Goal: Information Seeking & Learning: Learn about a topic

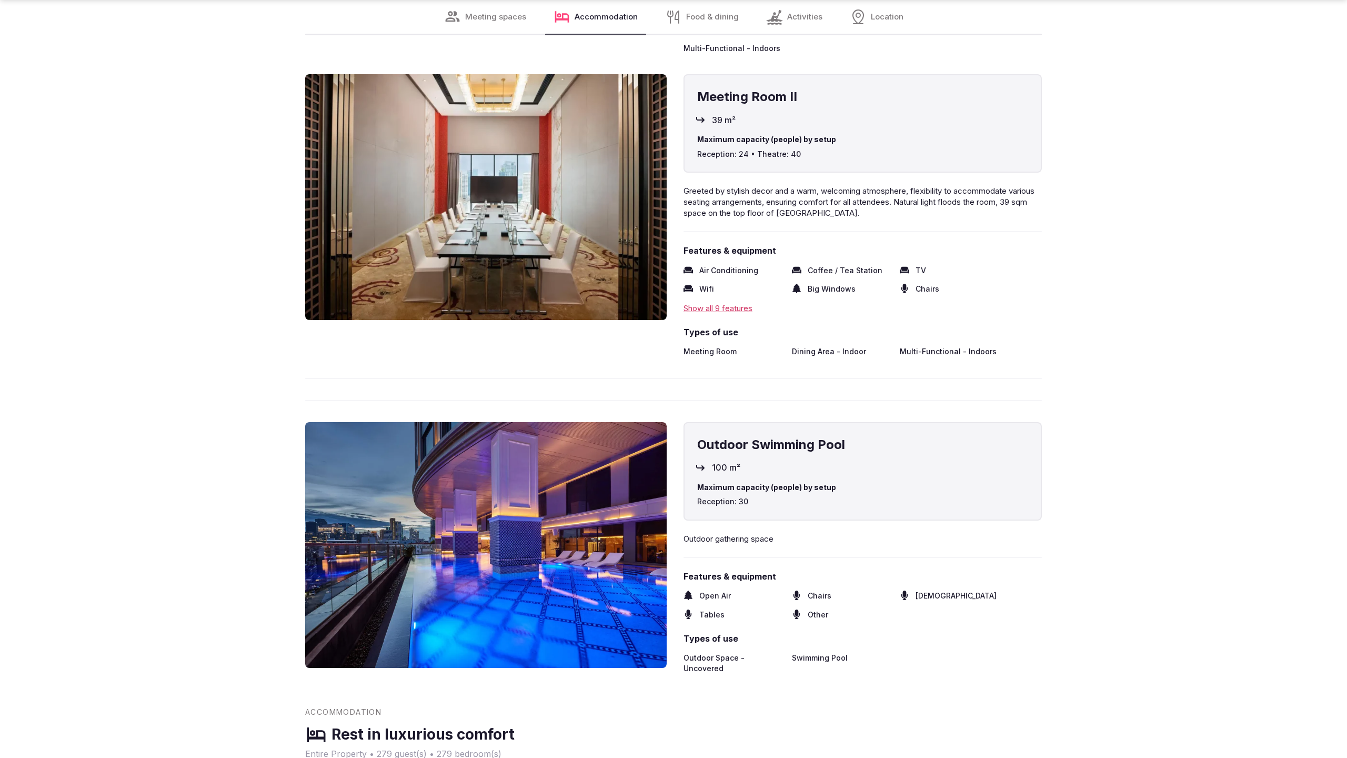
scroll to position [2840, 0]
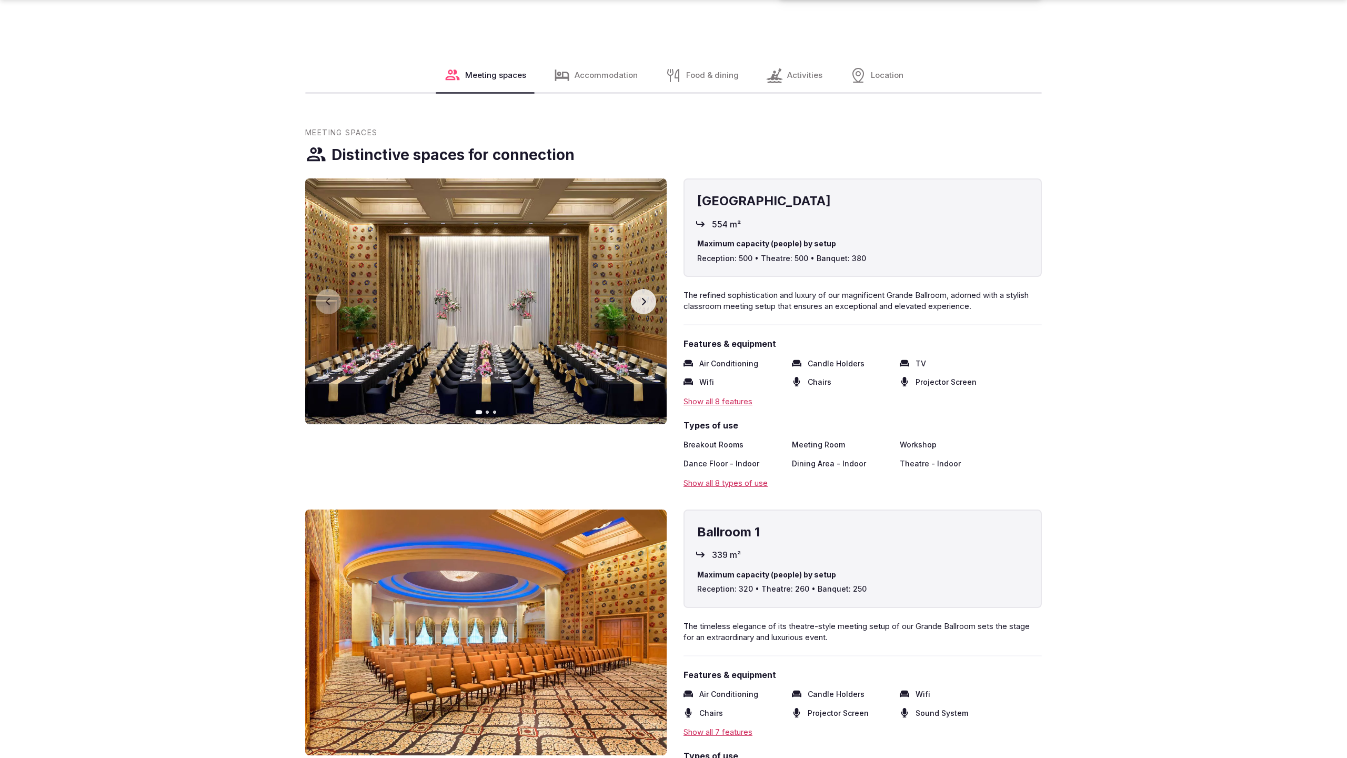
scroll to position [2175, 0]
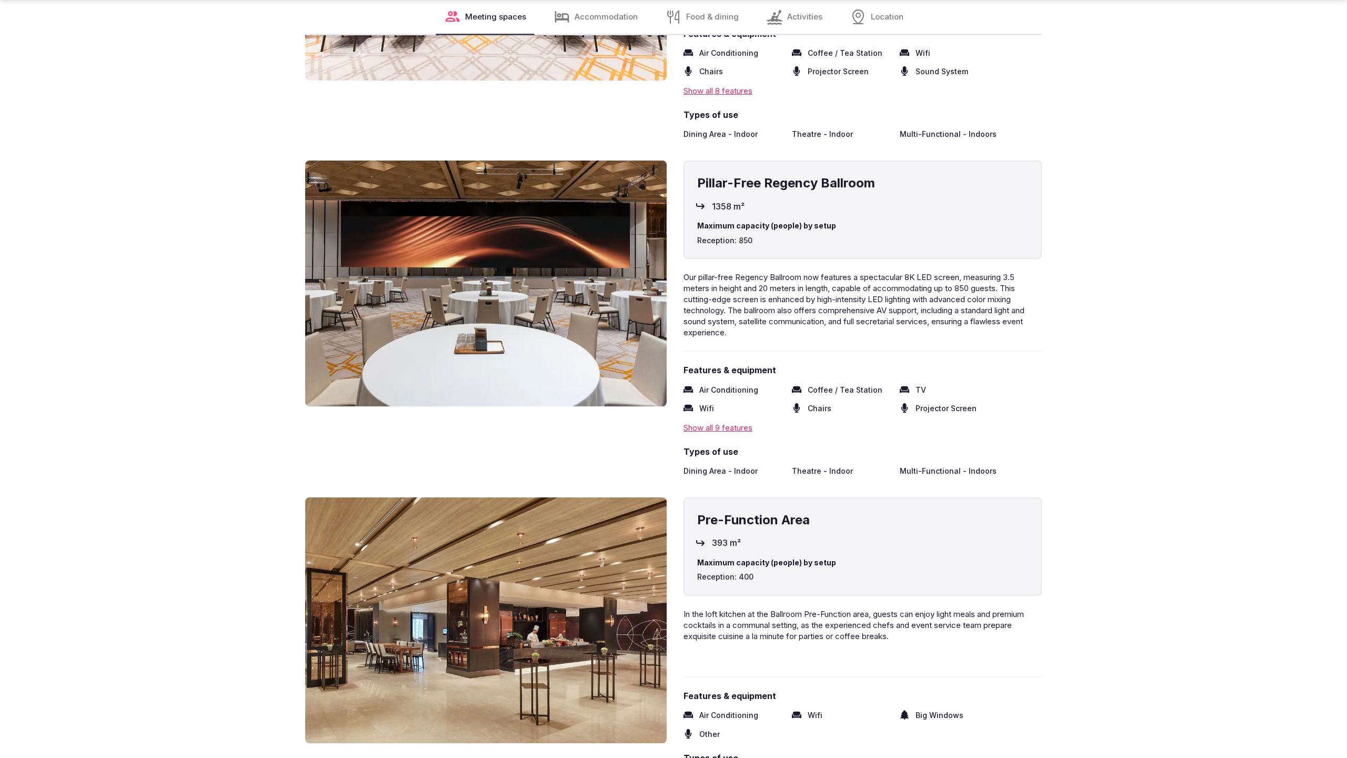
scroll to position [2140, 0]
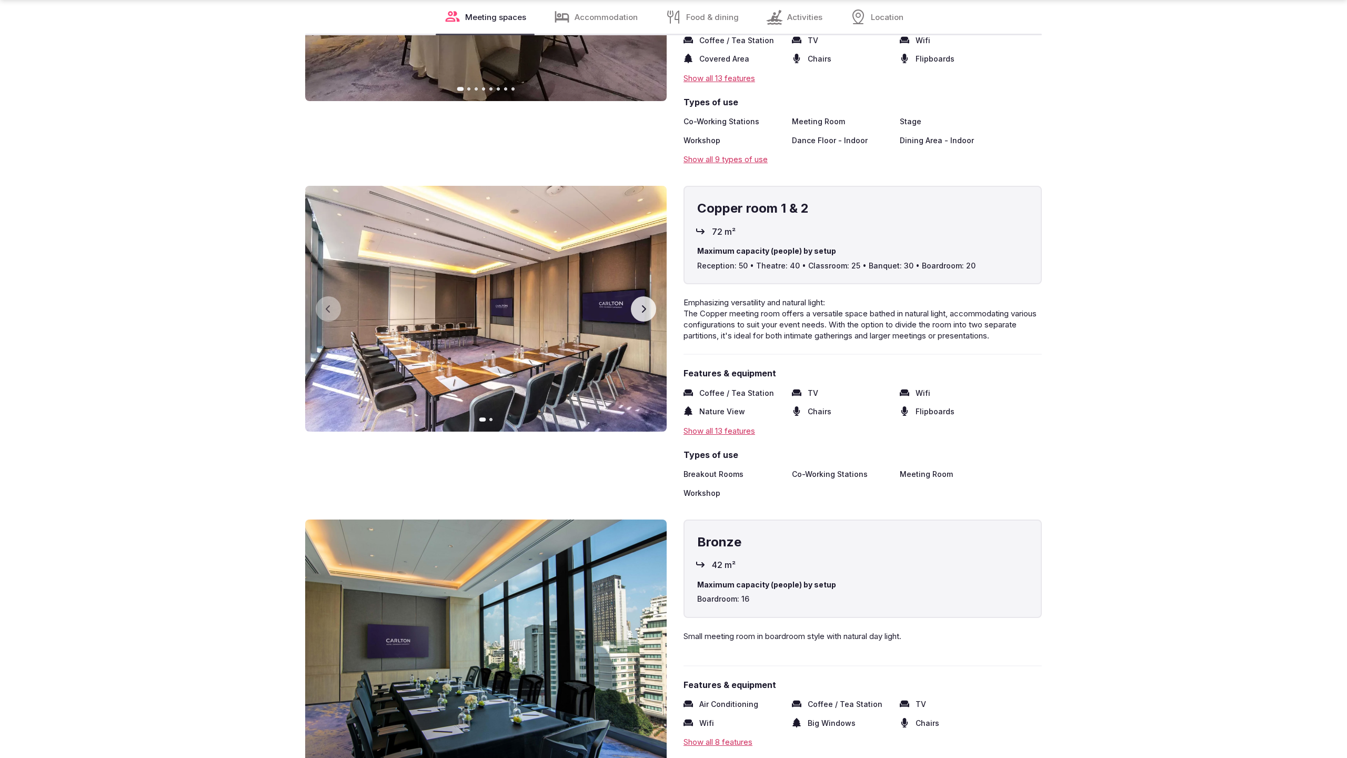
scroll to position [2875, 0]
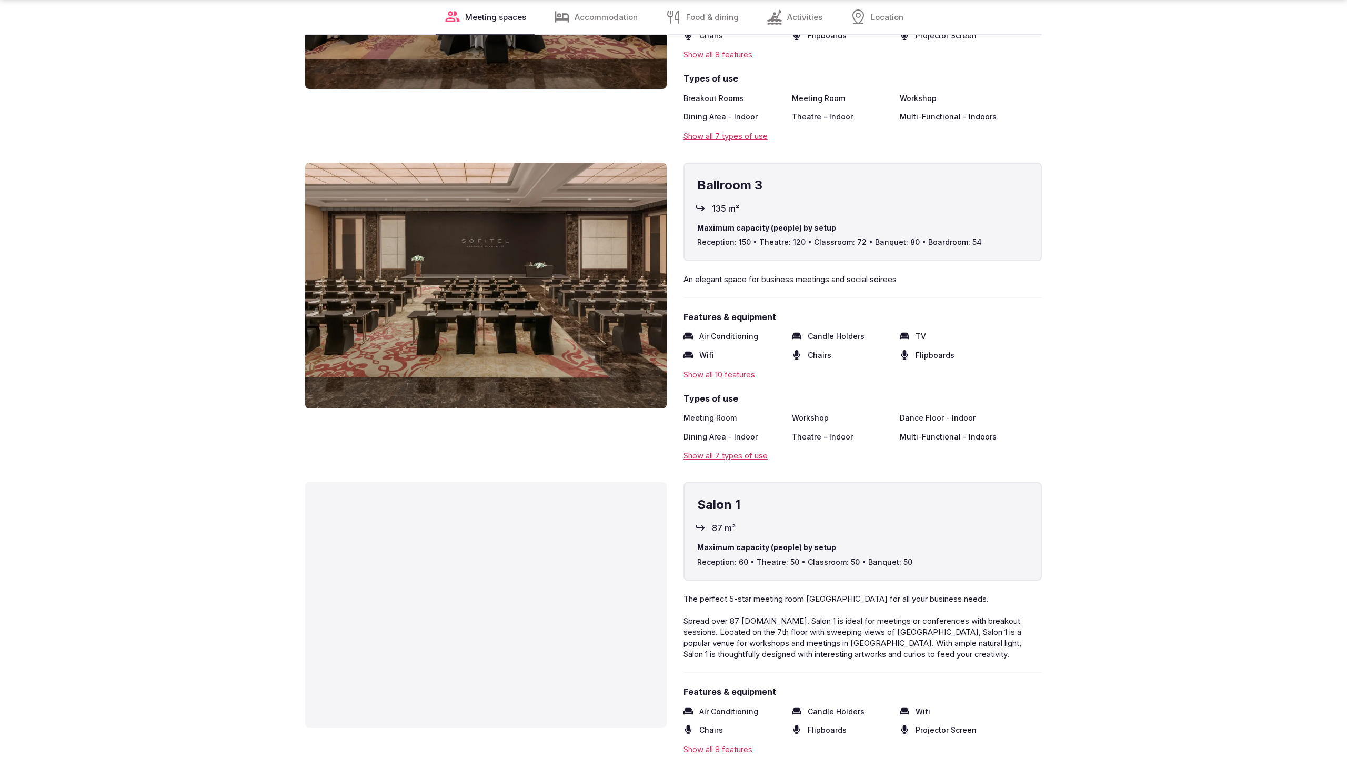
scroll to position [2840, 0]
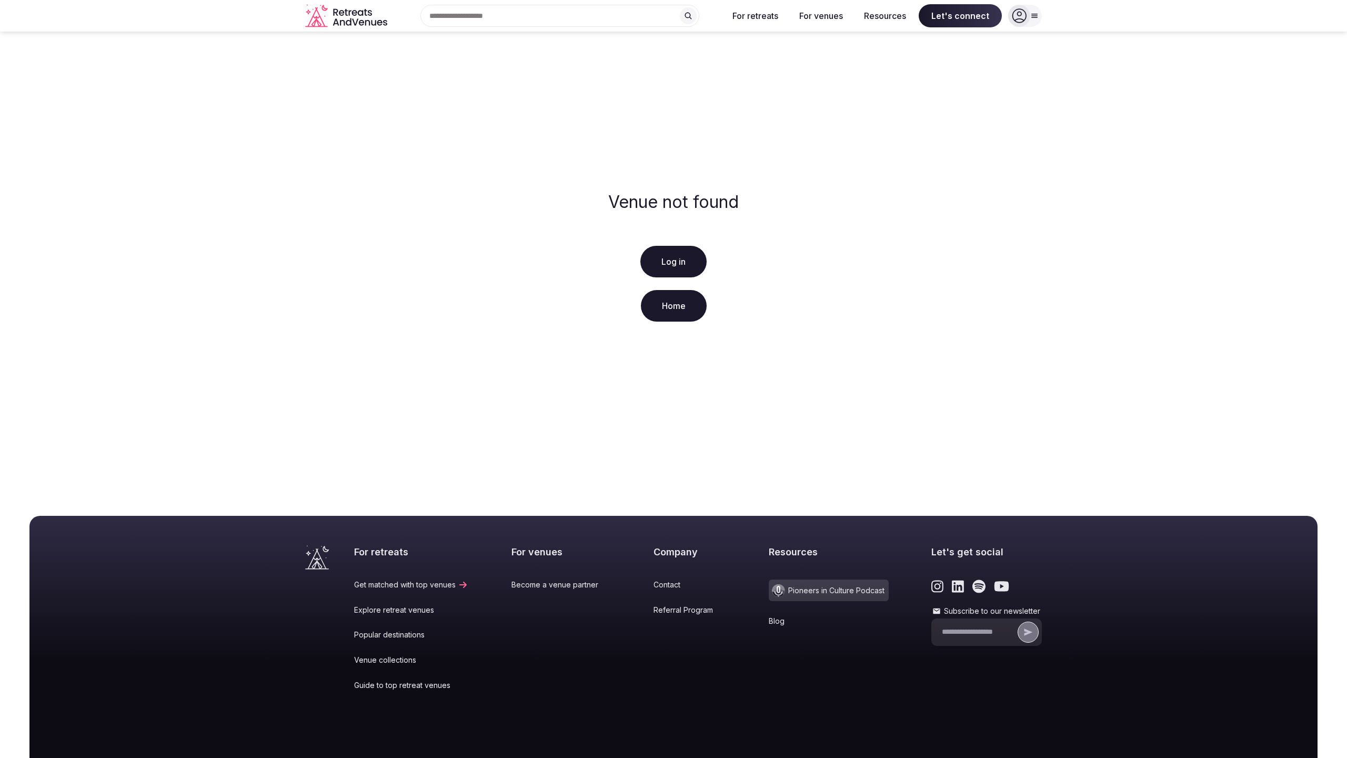
scroll to position [80, 0]
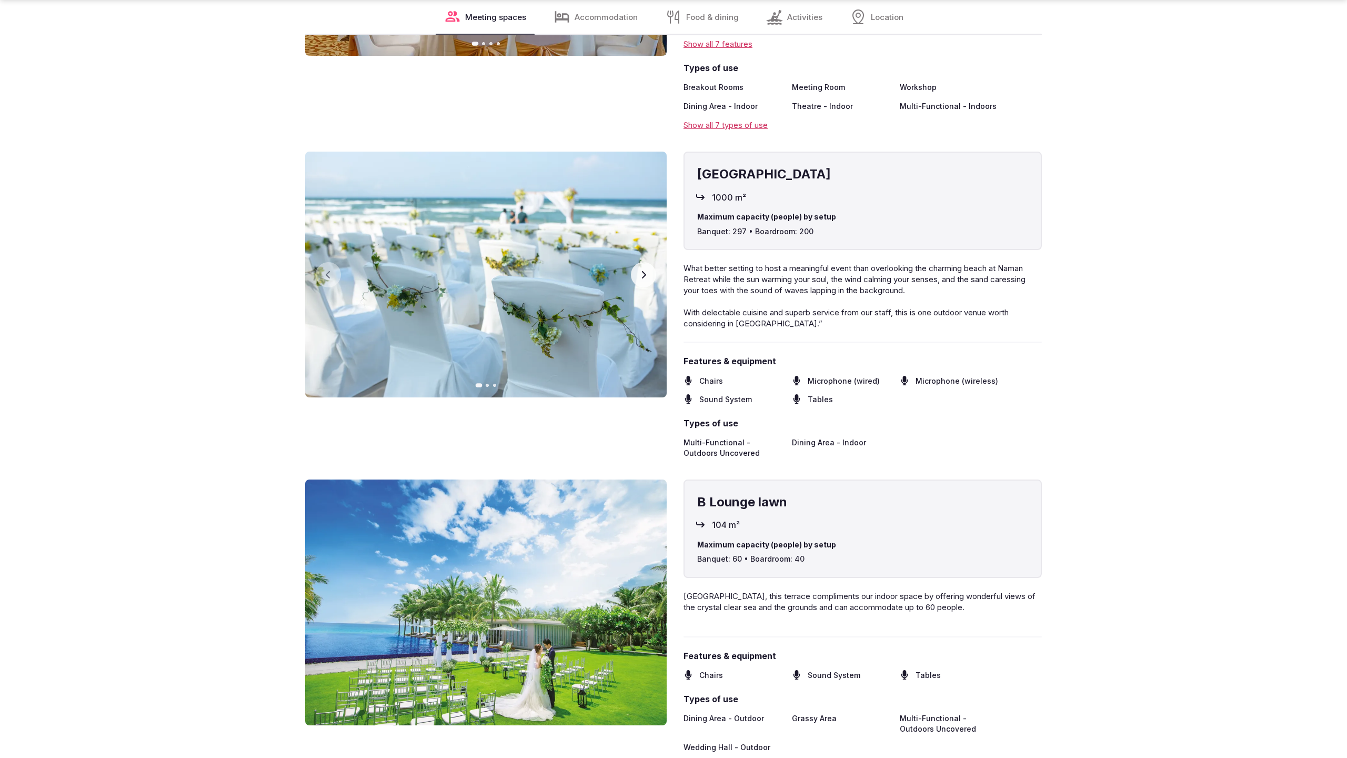
scroll to position [2840, 0]
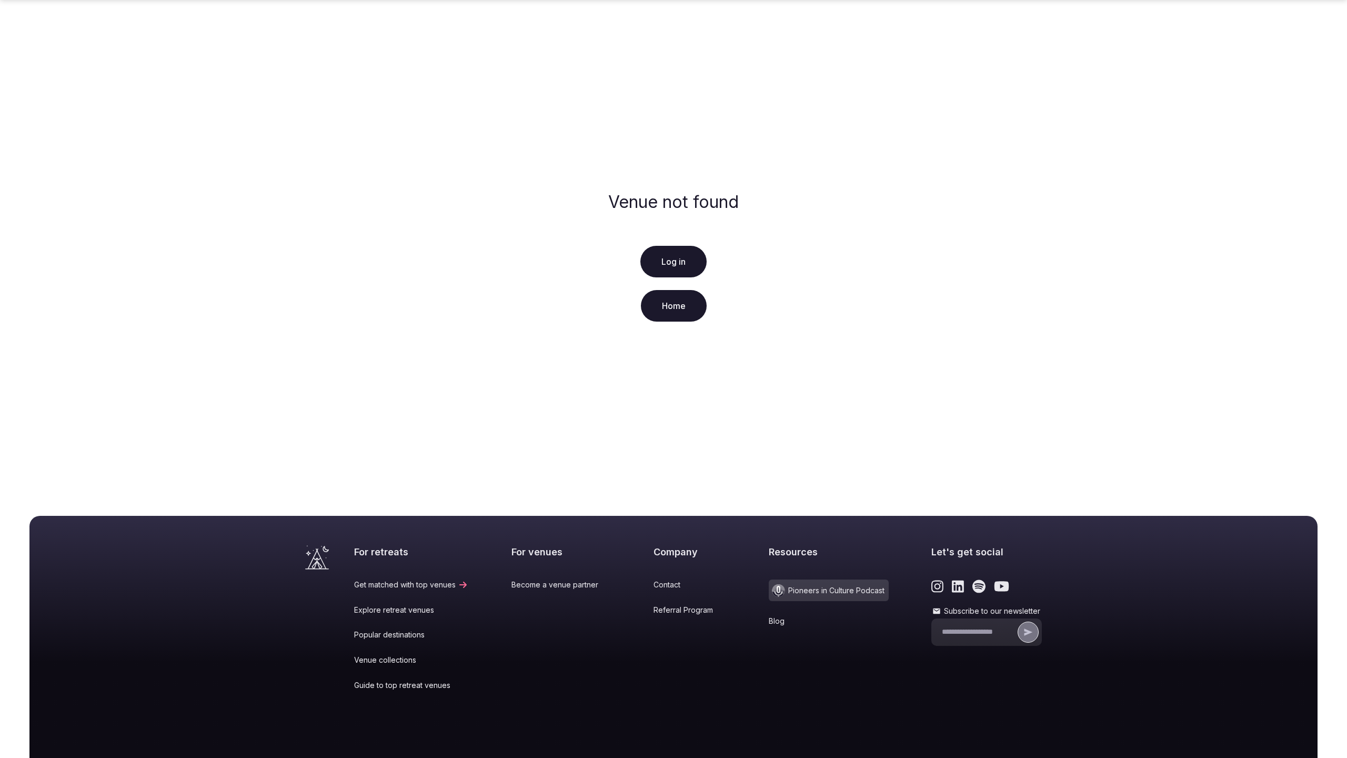
scroll to position [80, 0]
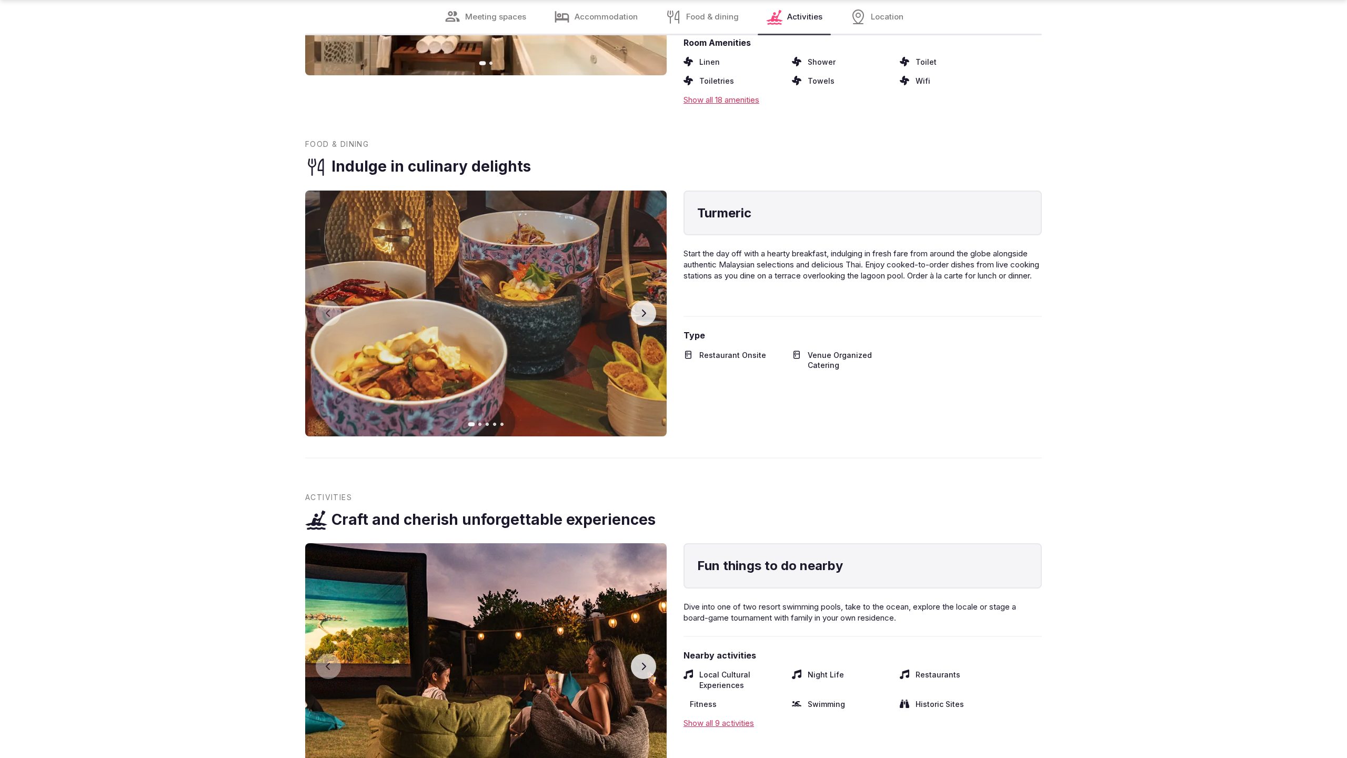
scroll to position [2132, 0]
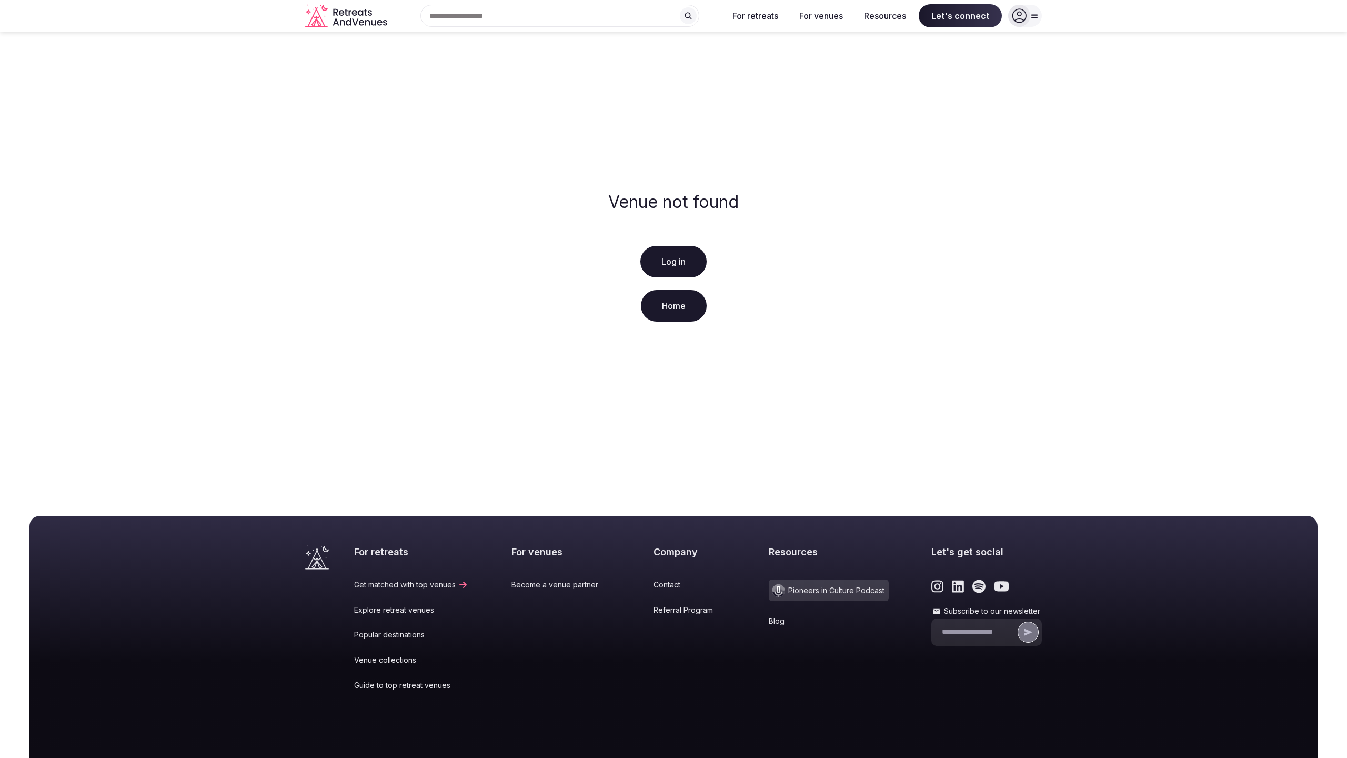
scroll to position [80, 0]
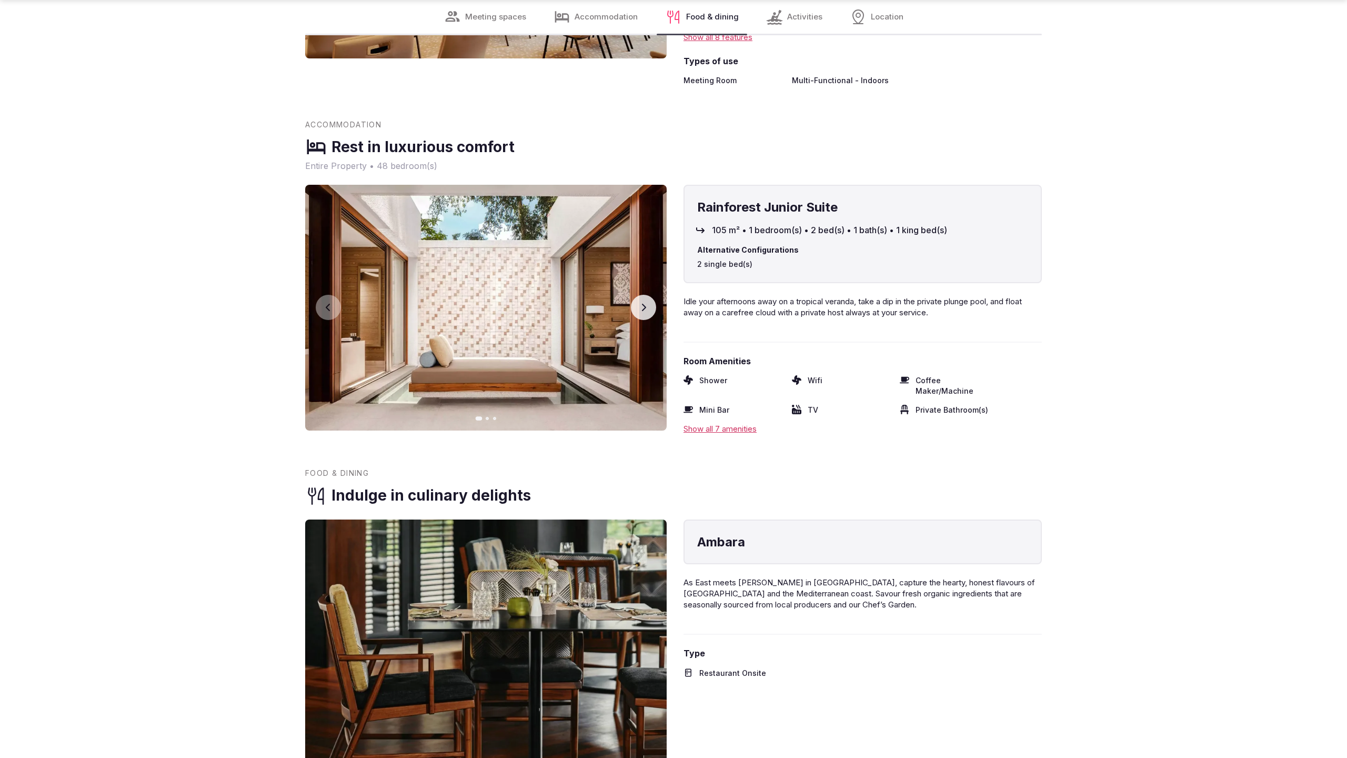
scroll to position [2140, 0]
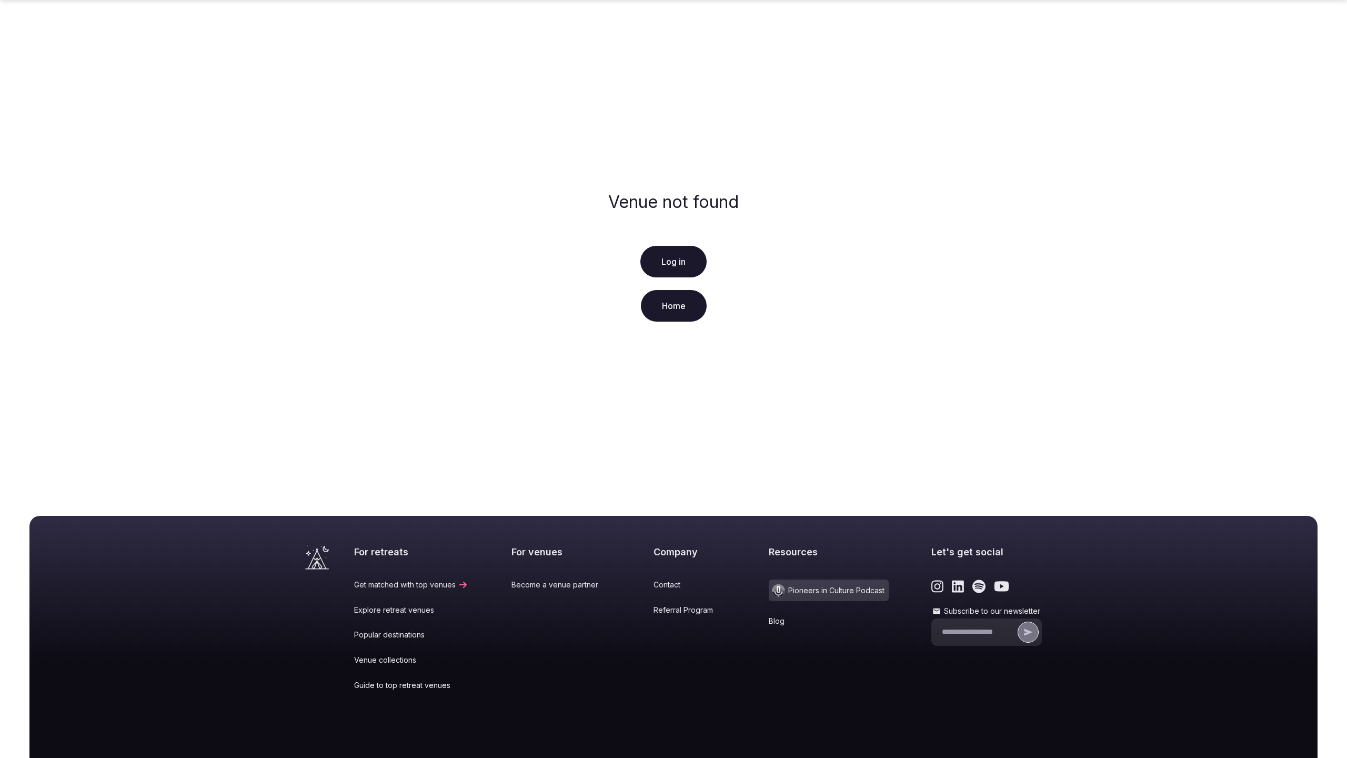
scroll to position [80, 0]
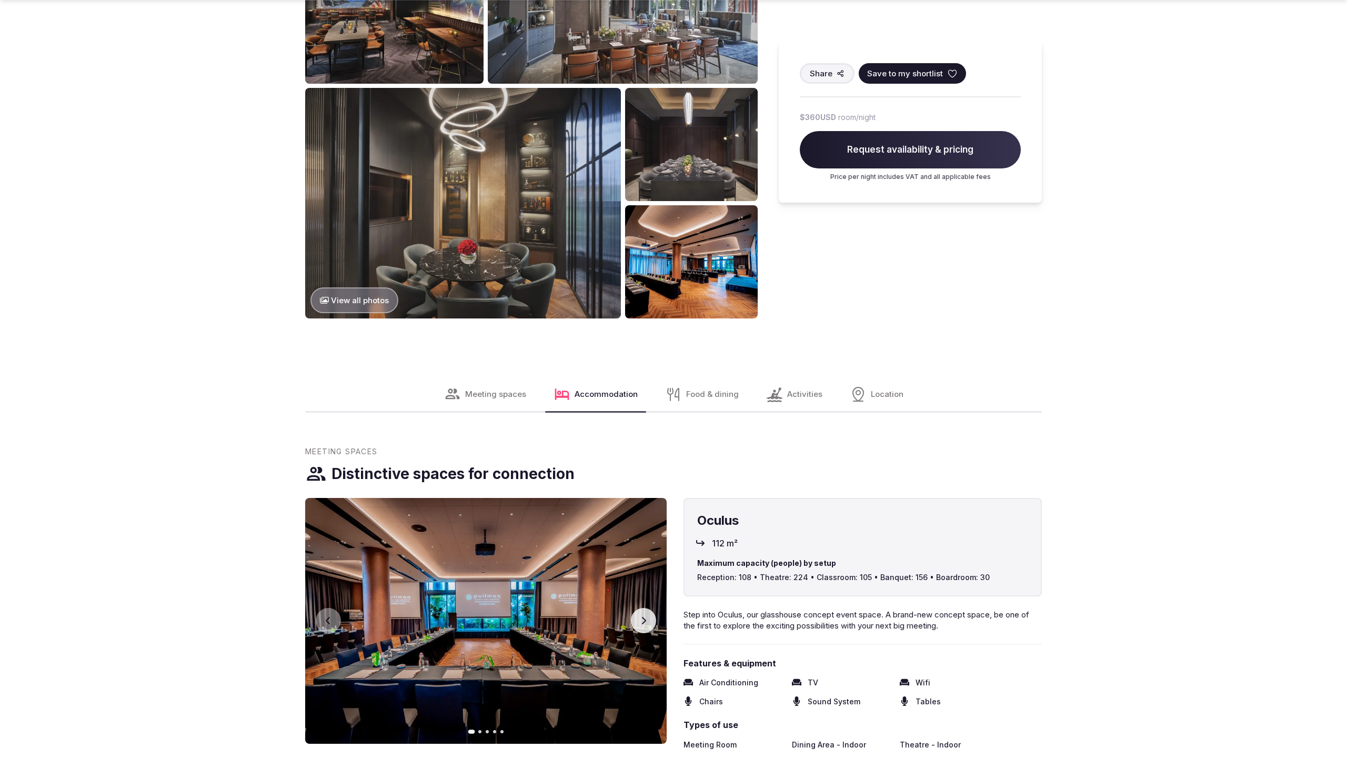
scroll to position [2140, 0]
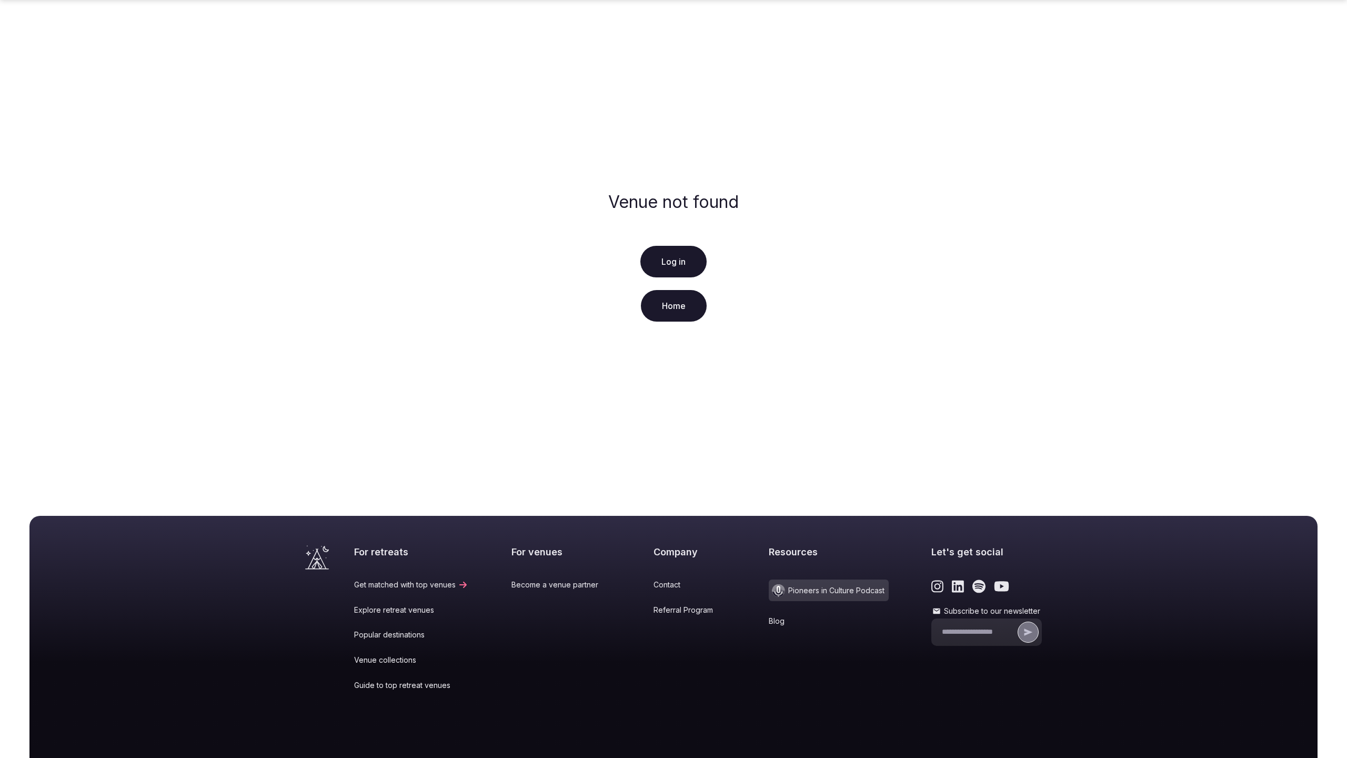
scroll to position [80, 0]
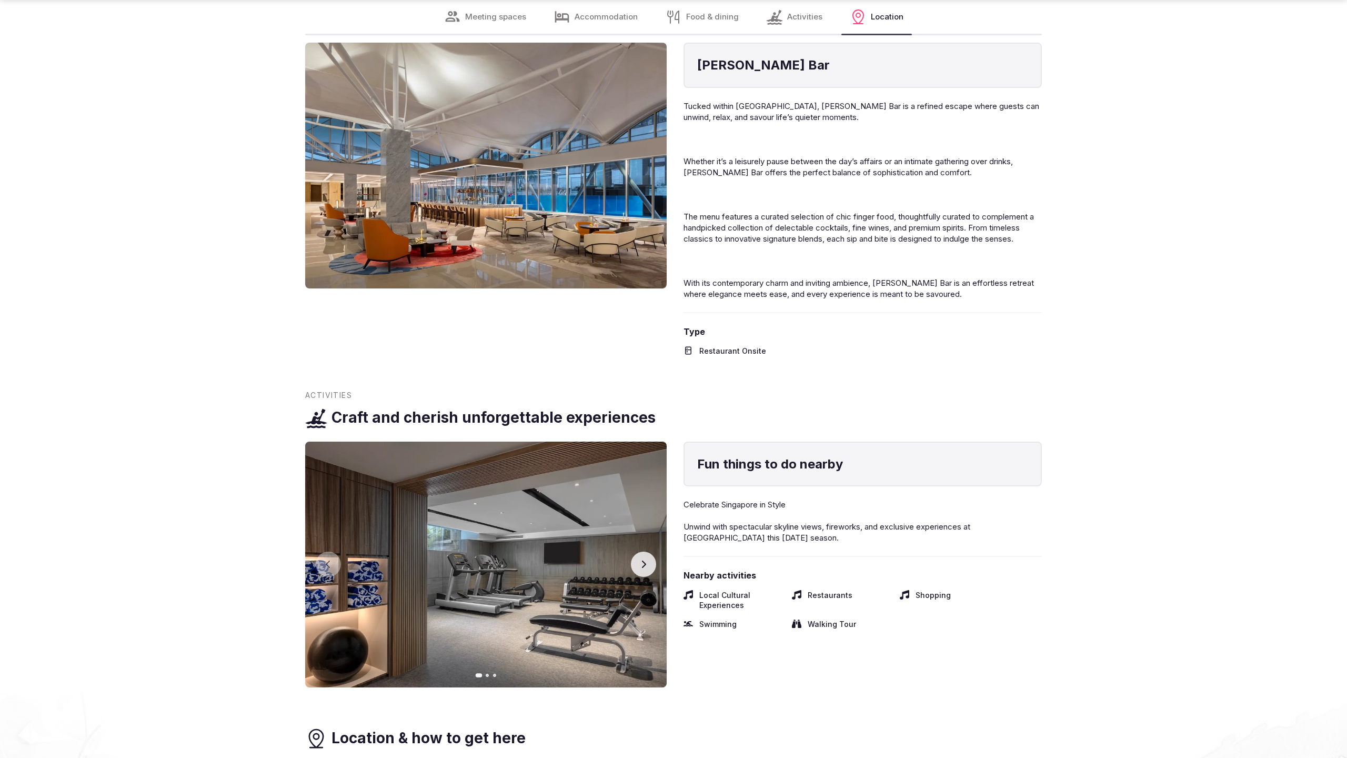
scroll to position [2104, 0]
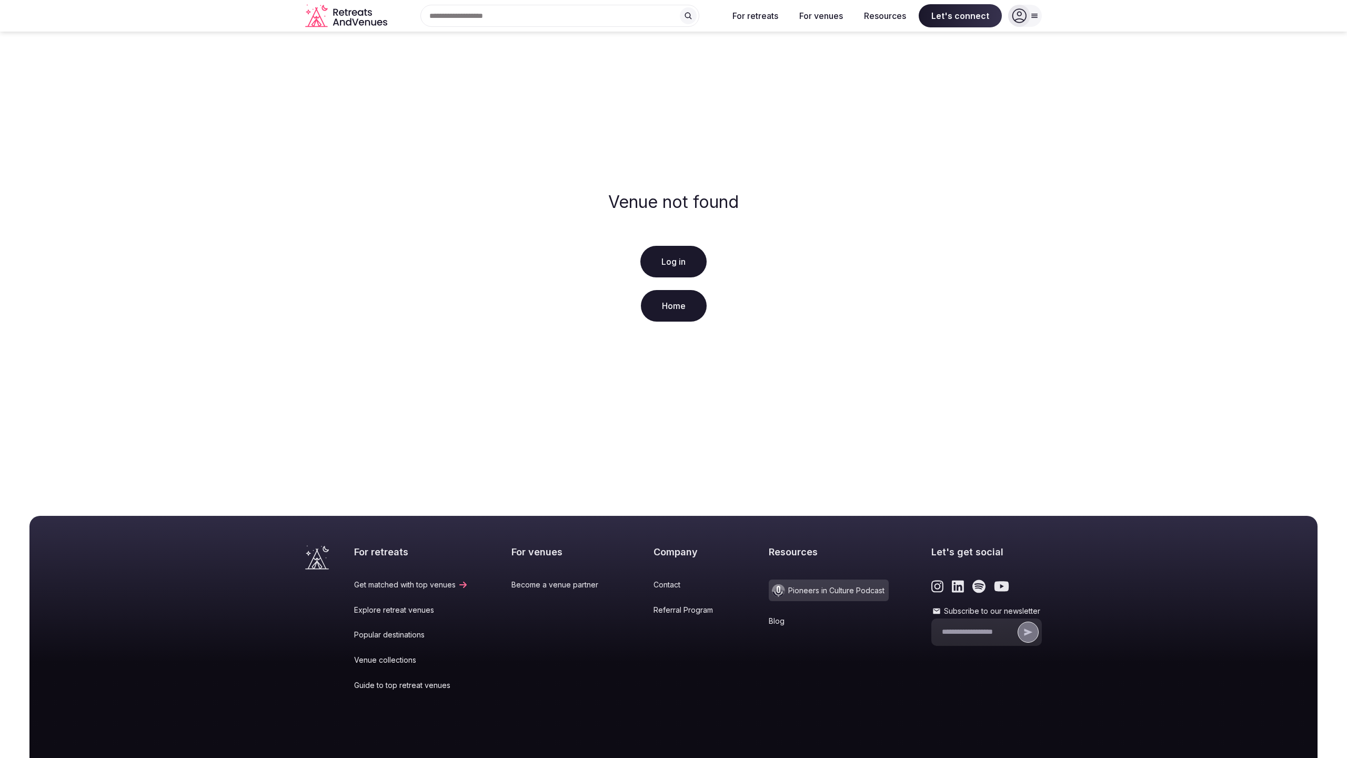
scroll to position [80, 0]
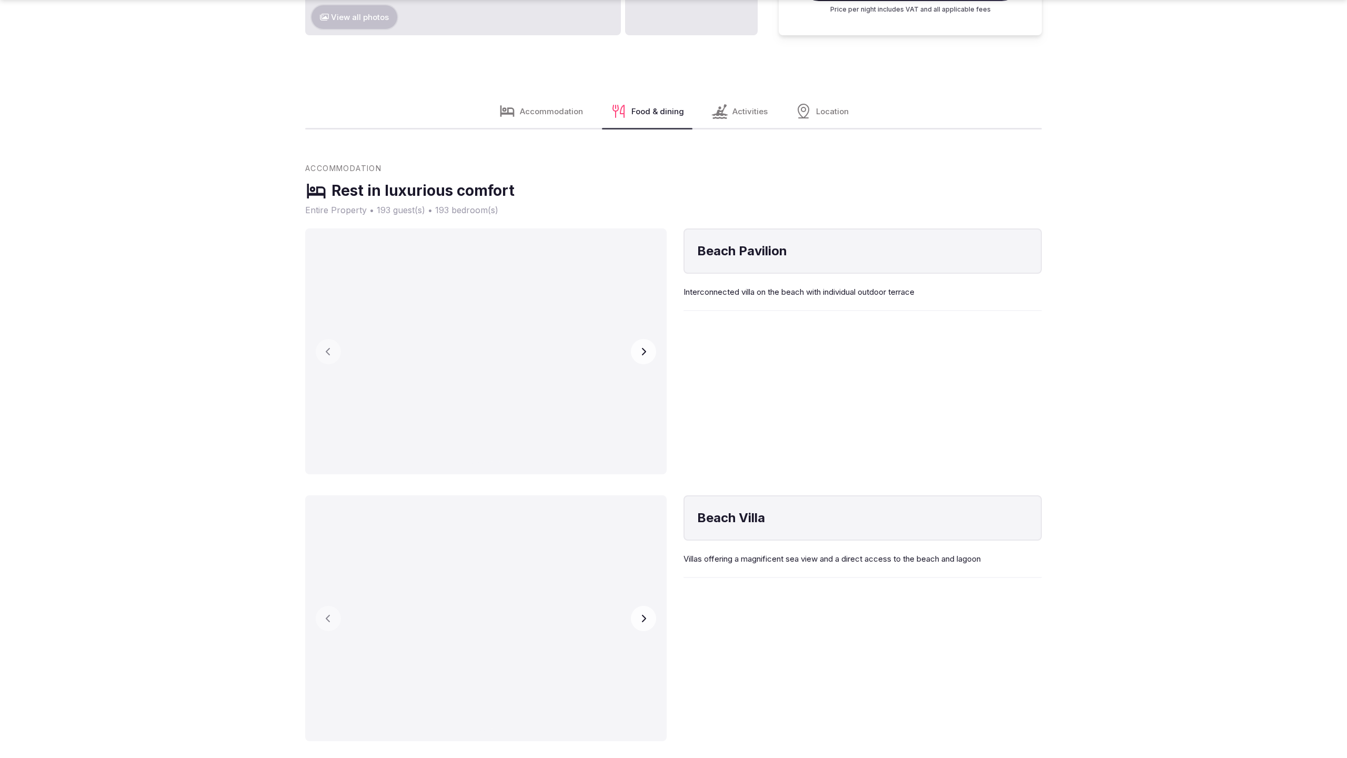
scroll to position [2143, 0]
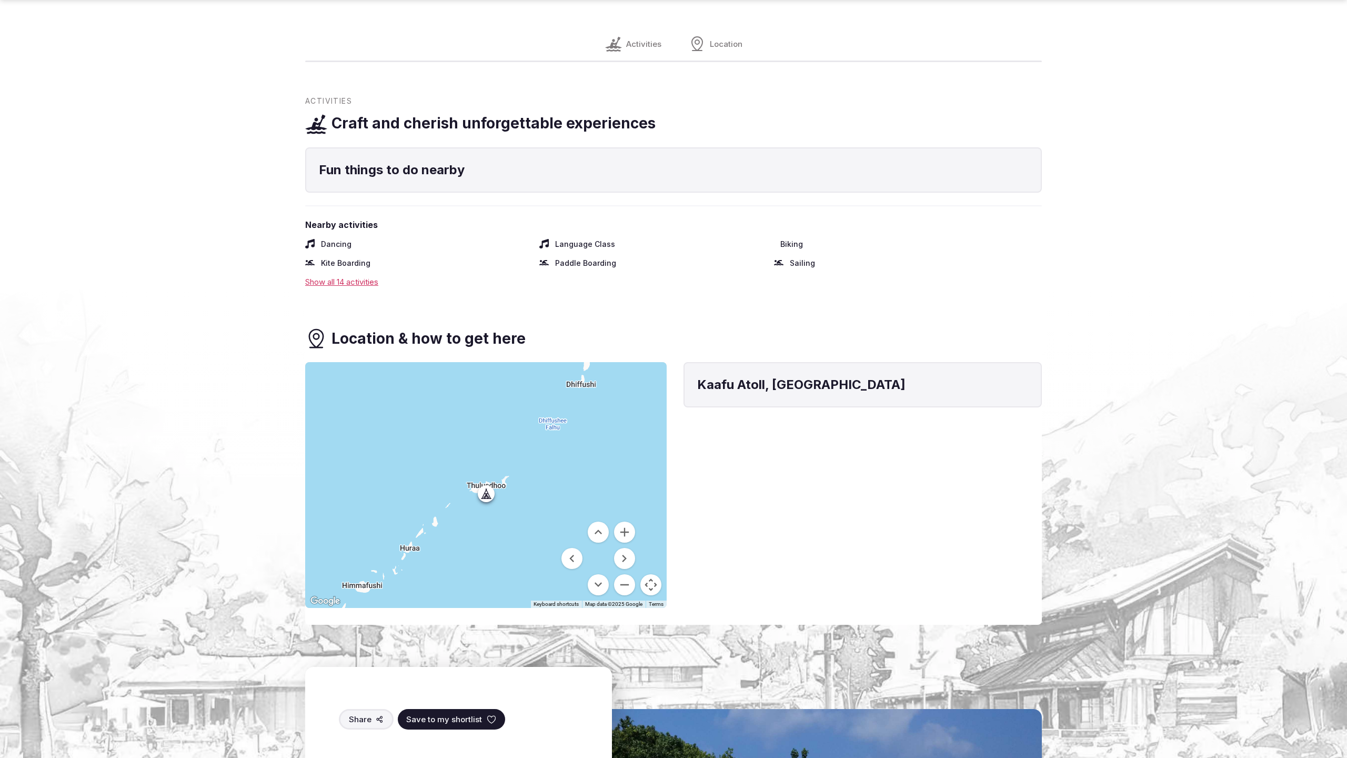
scroll to position [1407, 0]
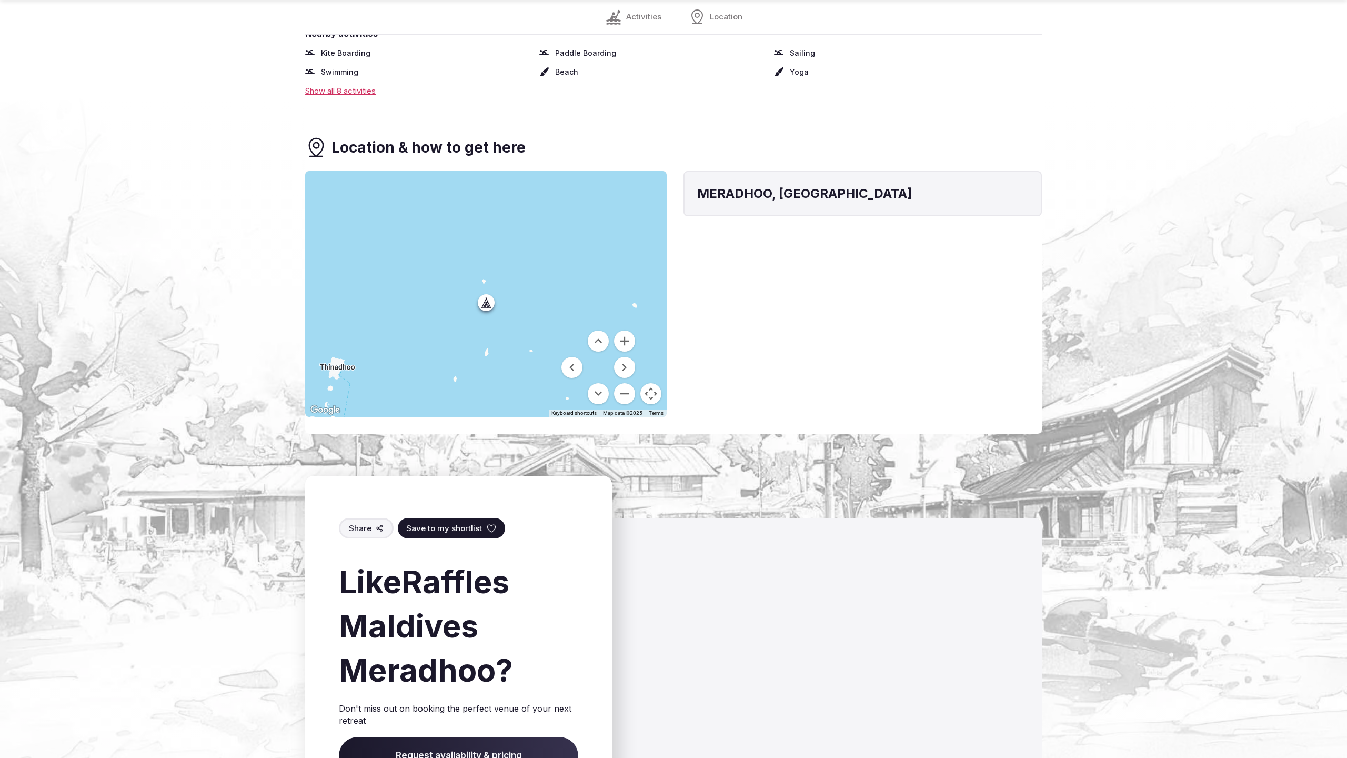
scroll to position [1273, 0]
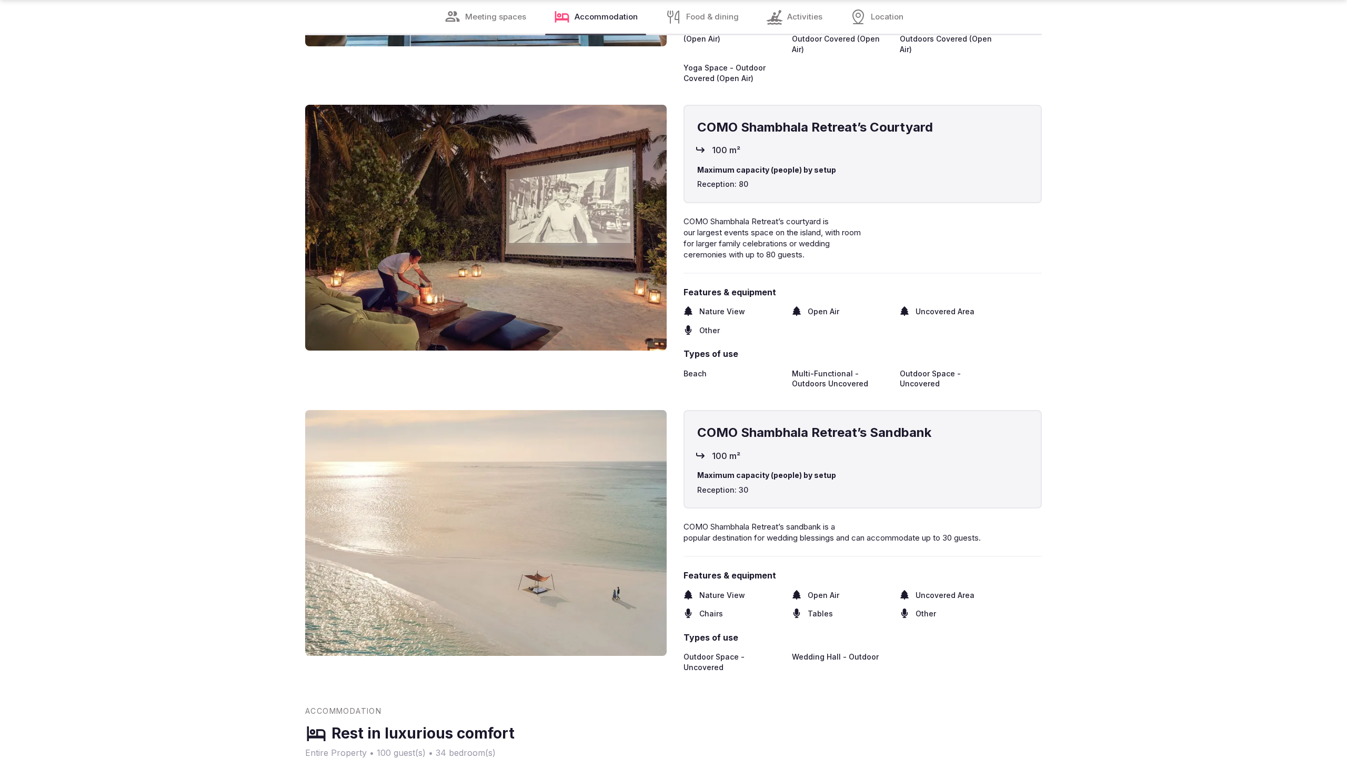
scroll to position [2140, 0]
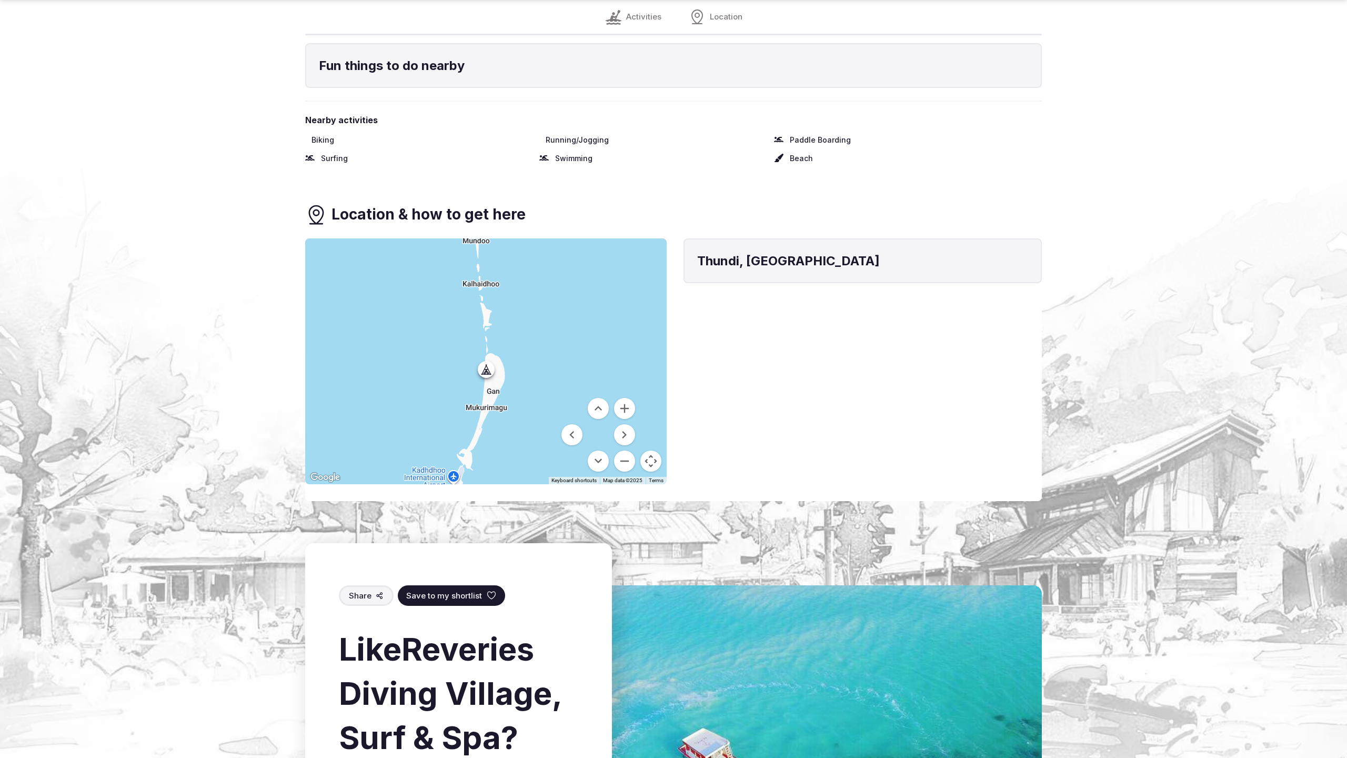
scroll to position [1283, 0]
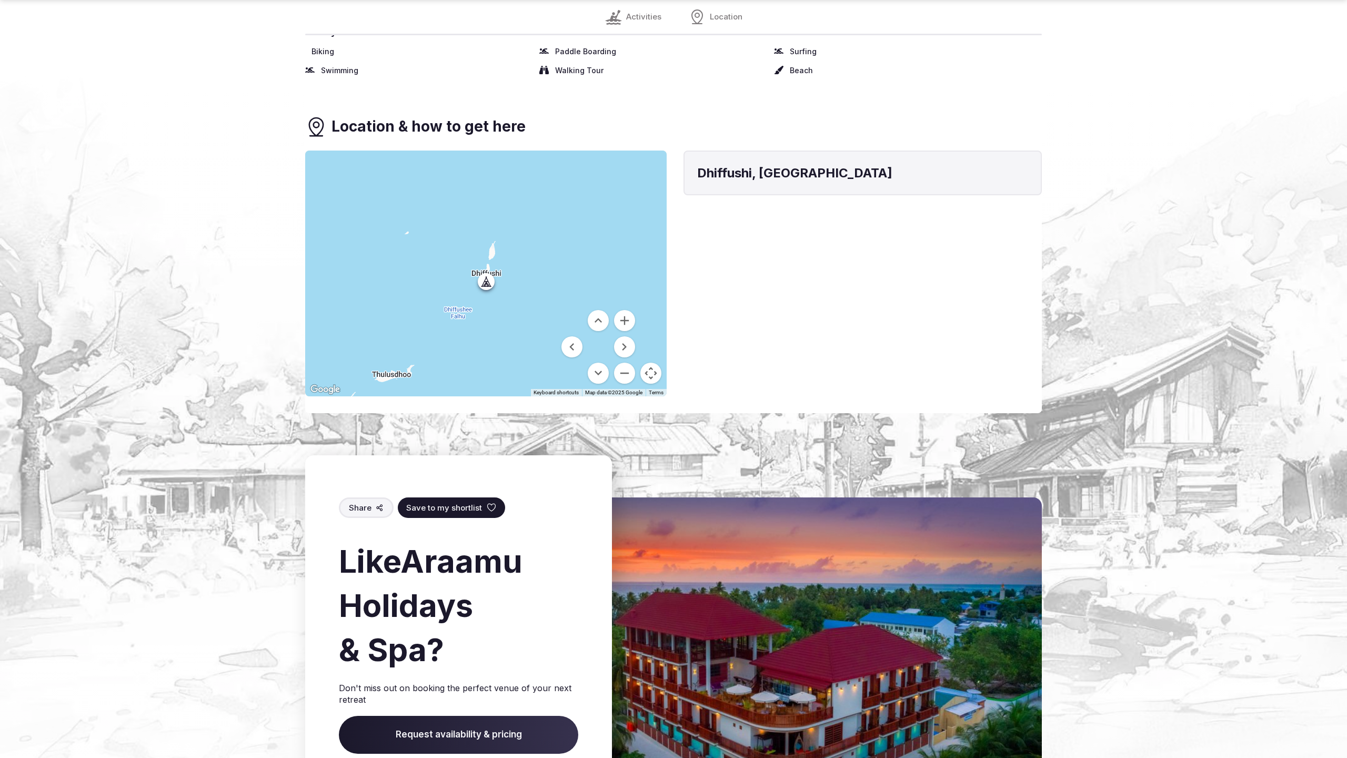
scroll to position [1195, 0]
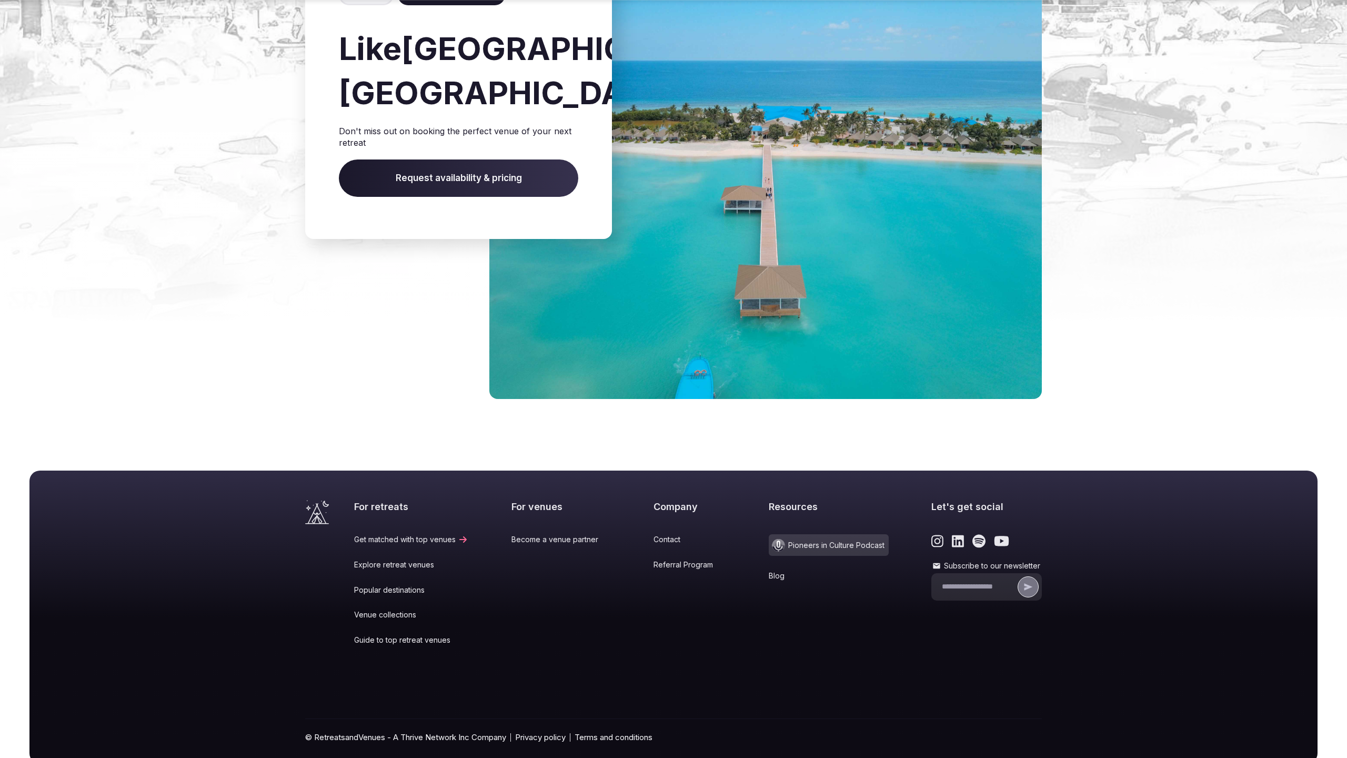
scroll to position [1409, 0]
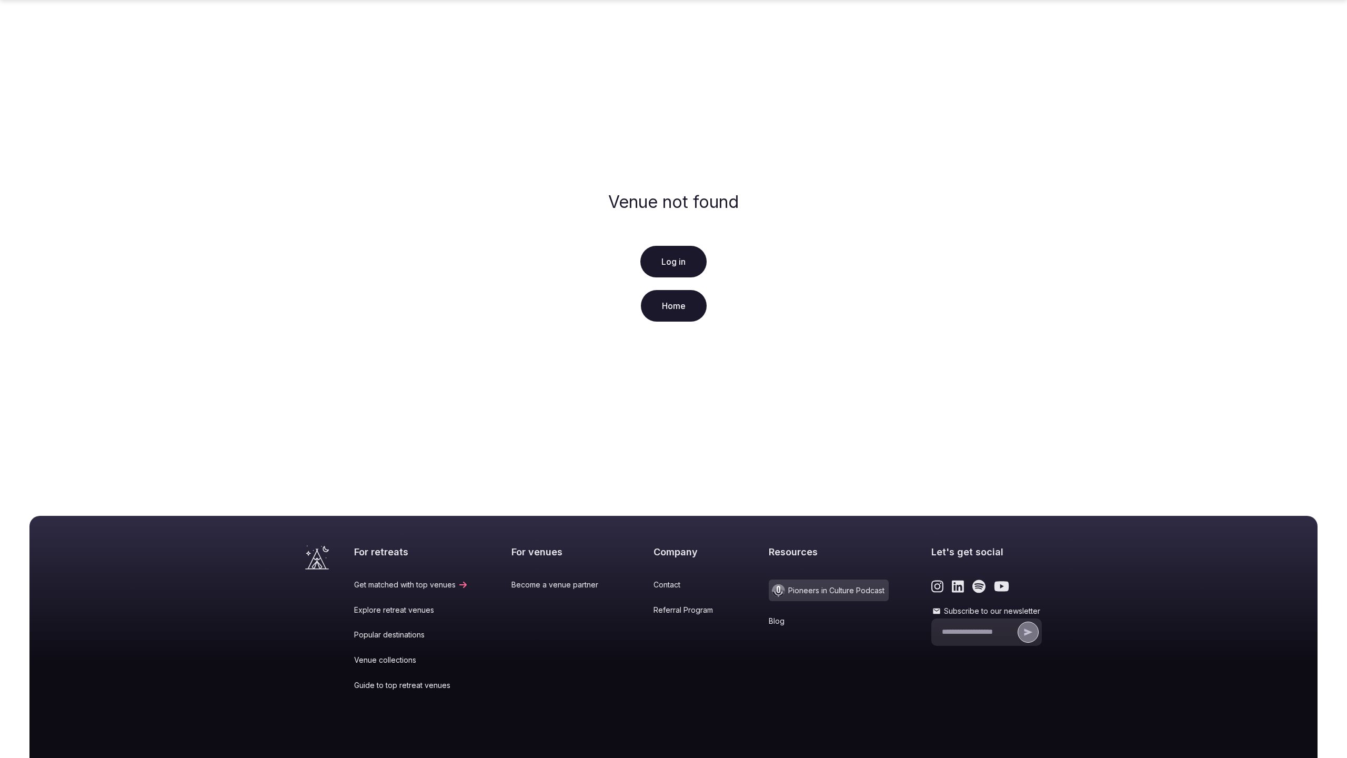
scroll to position [80, 0]
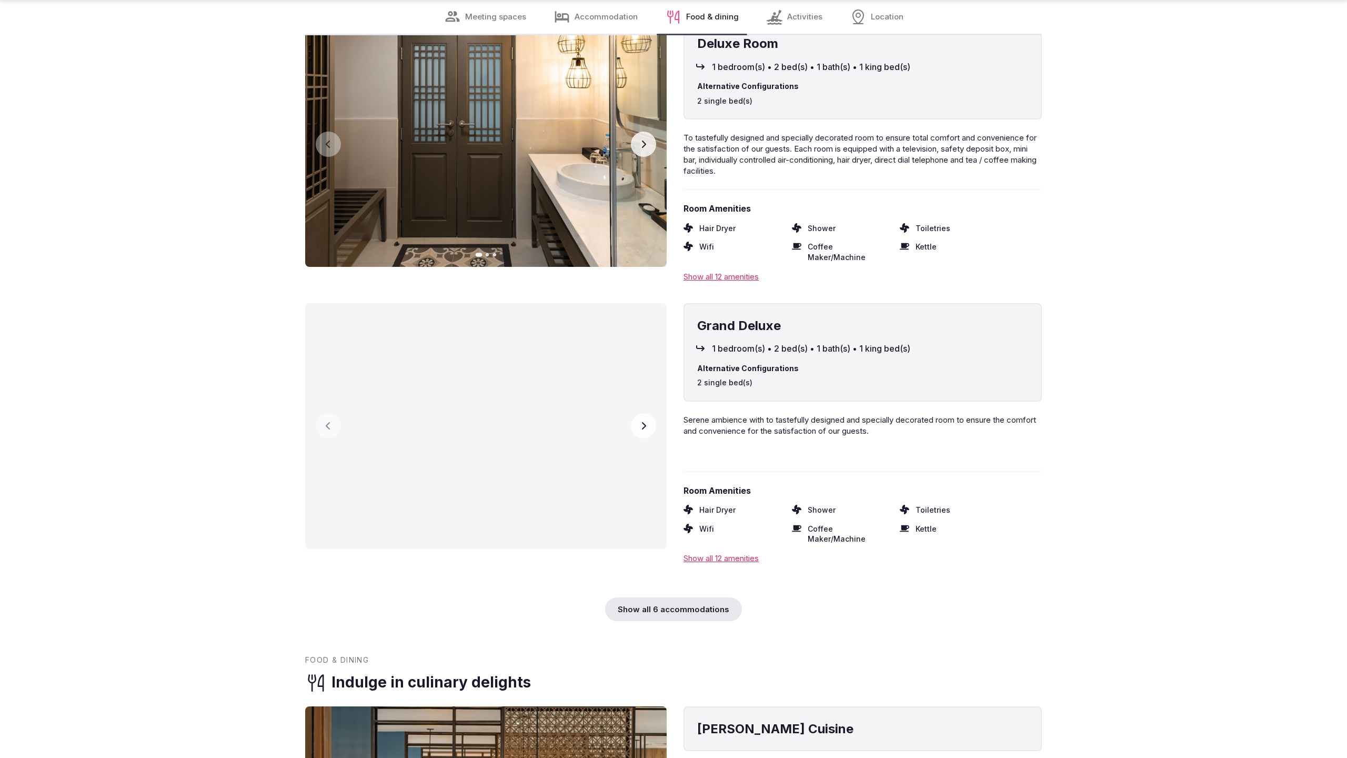
scroll to position [2840, 0]
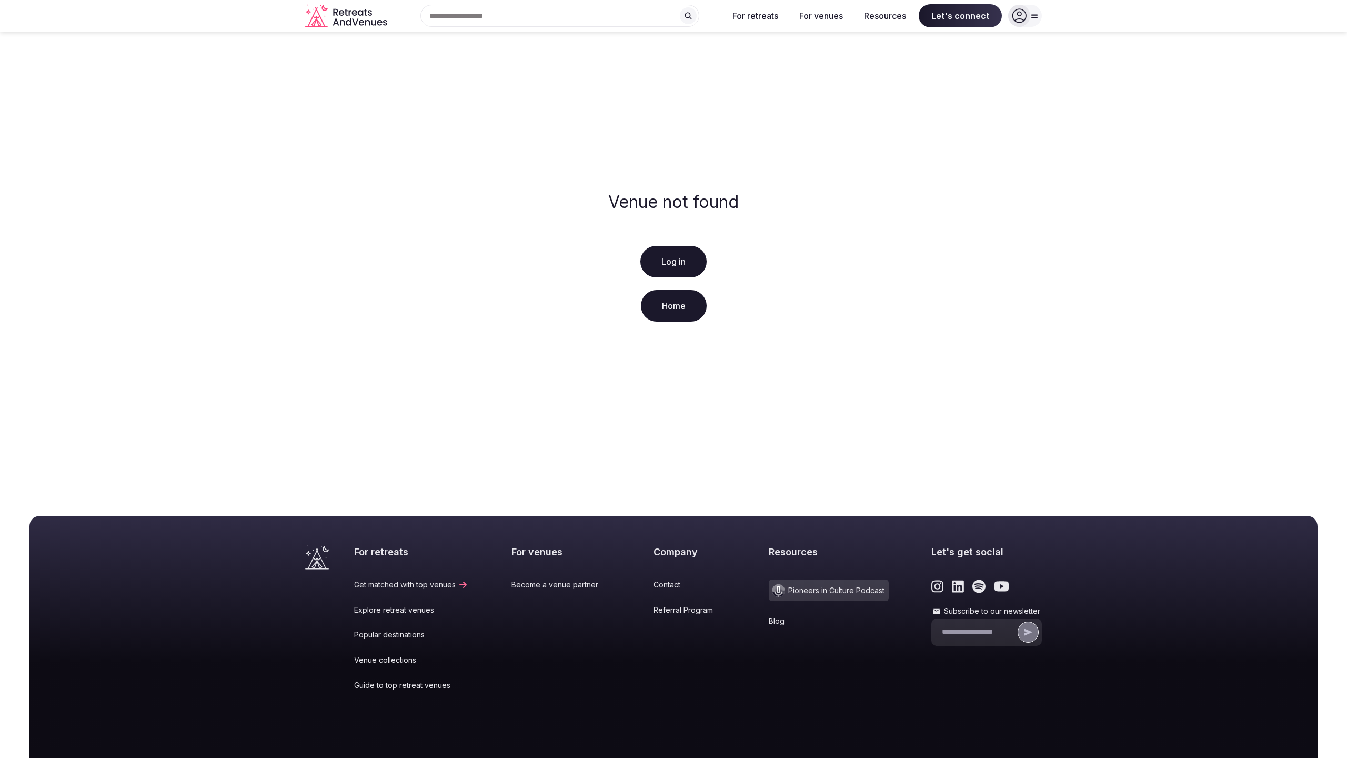
scroll to position [80, 0]
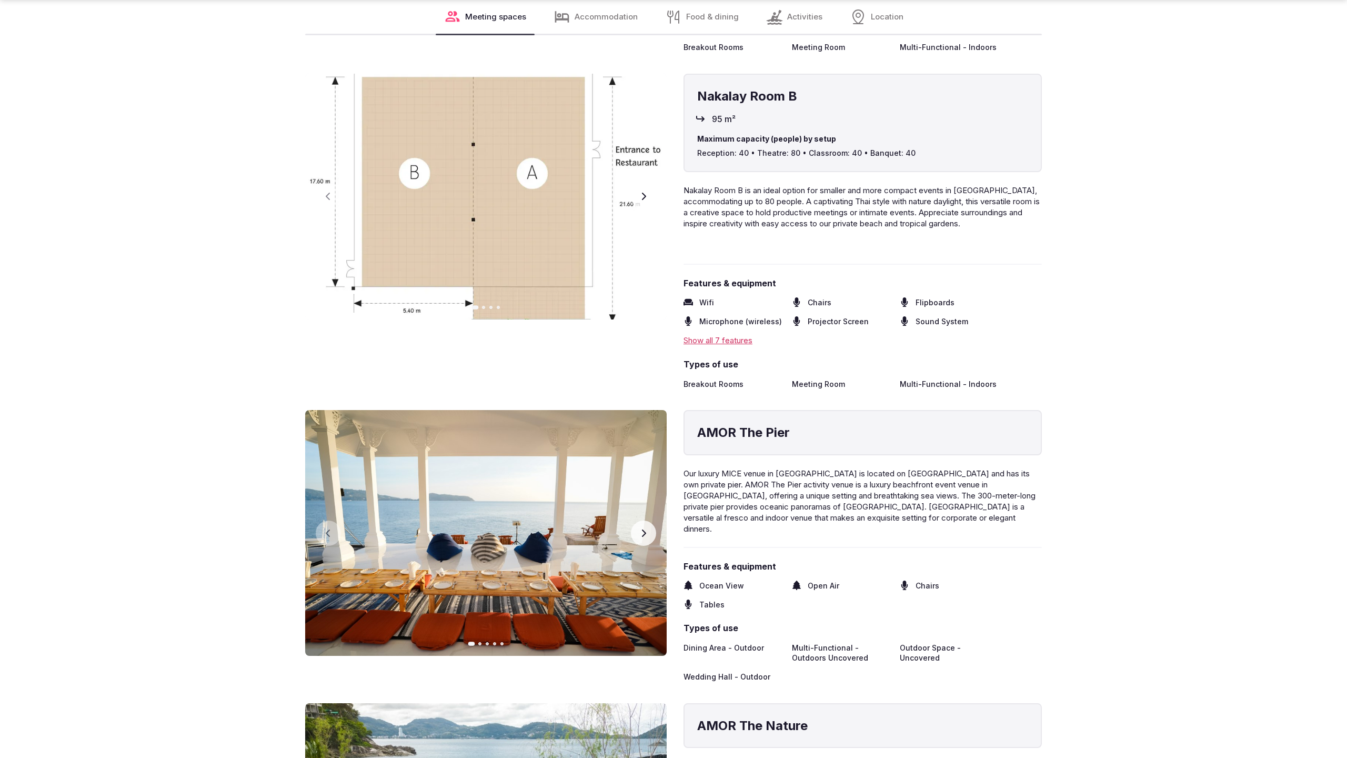
scroll to position [2875, 0]
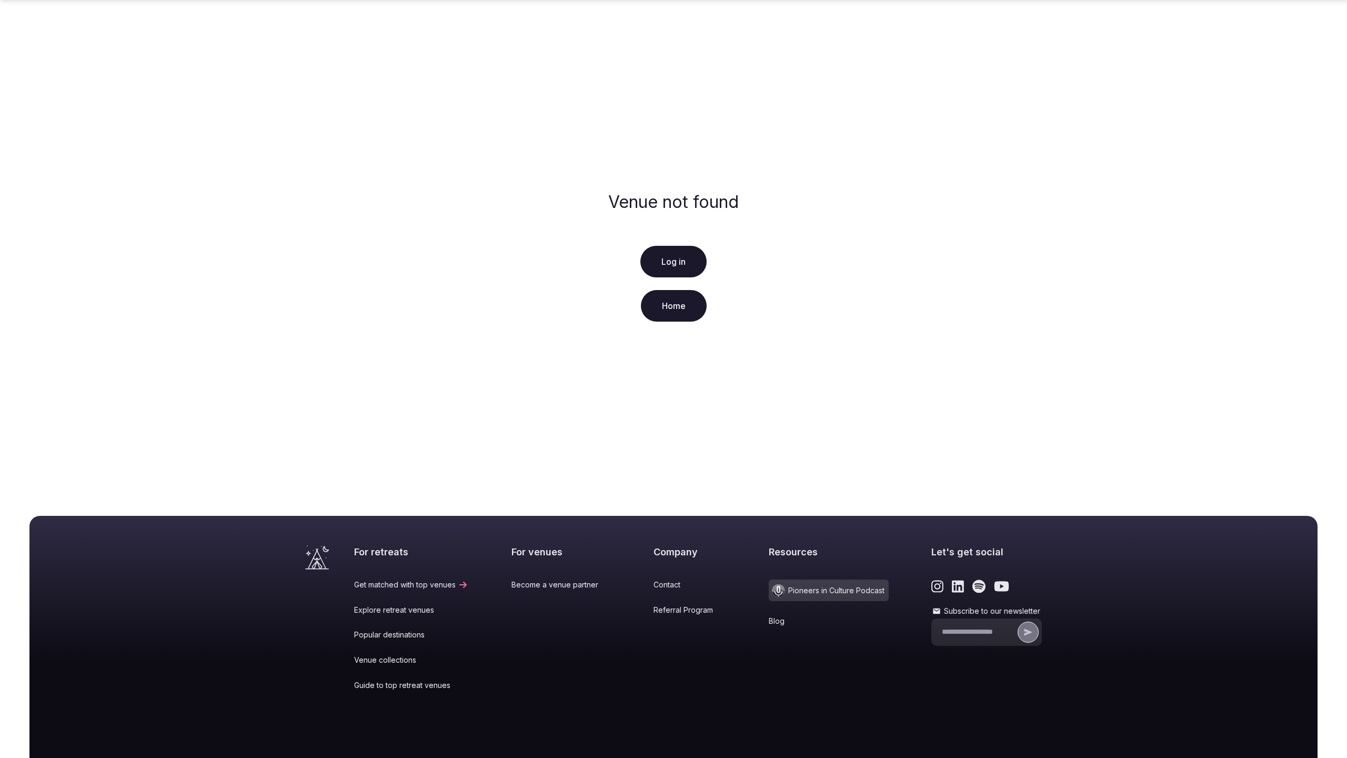
scroll to position [80, 0]
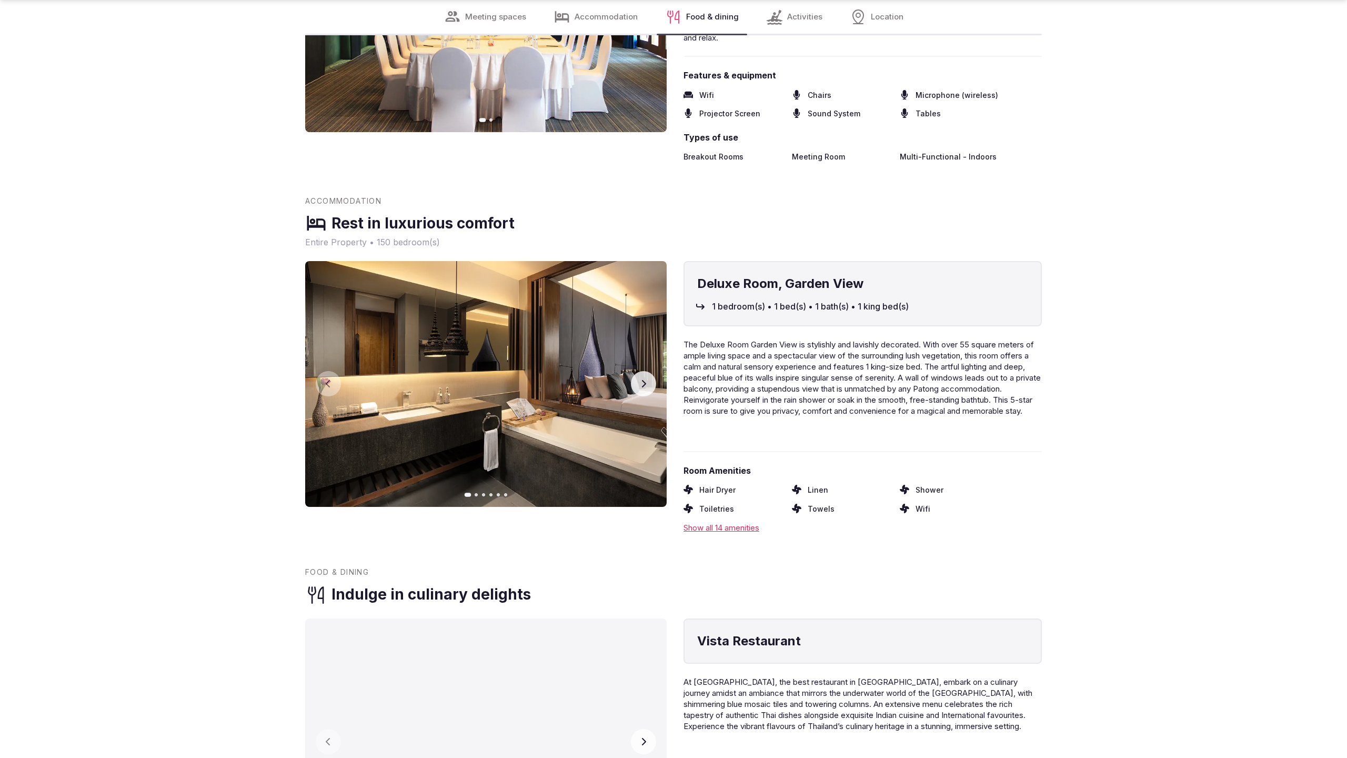
scroll to position [2140, 0]
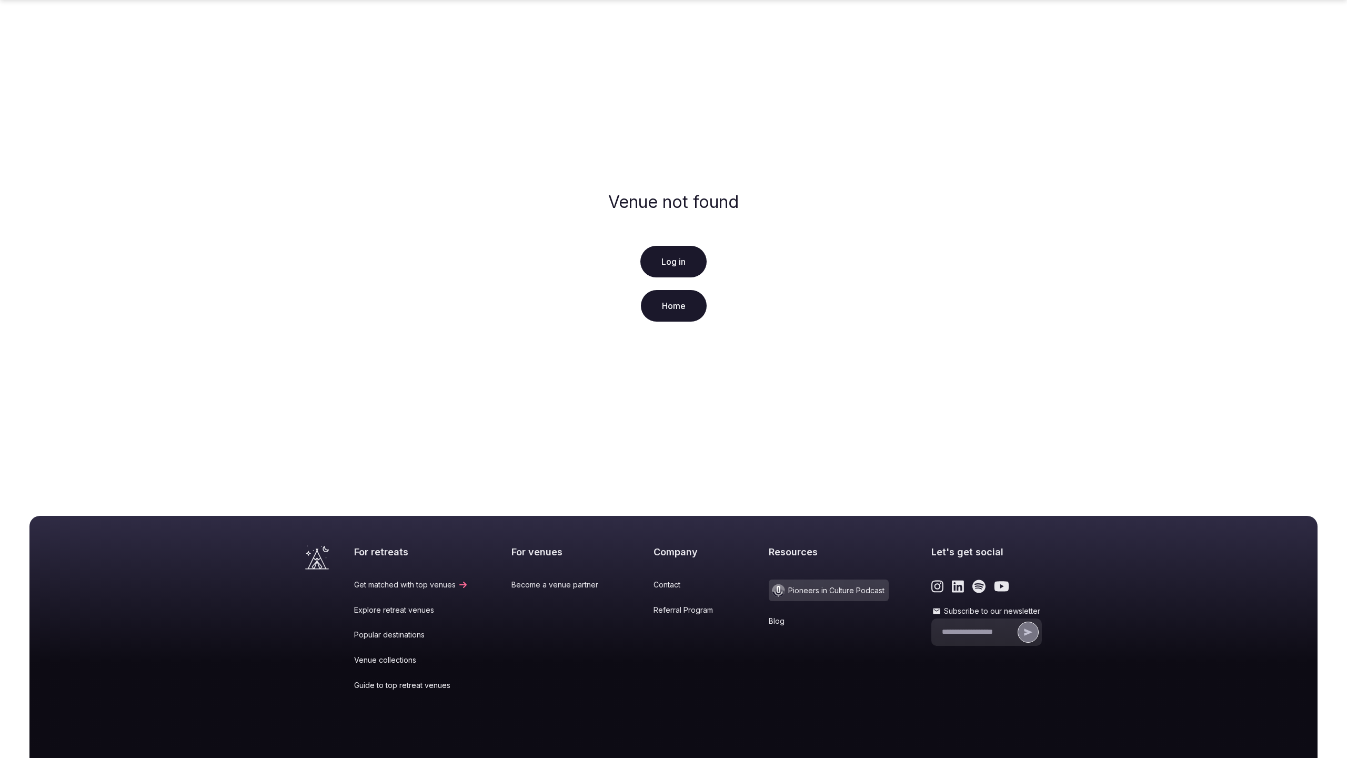
scroll to position [80, 0]
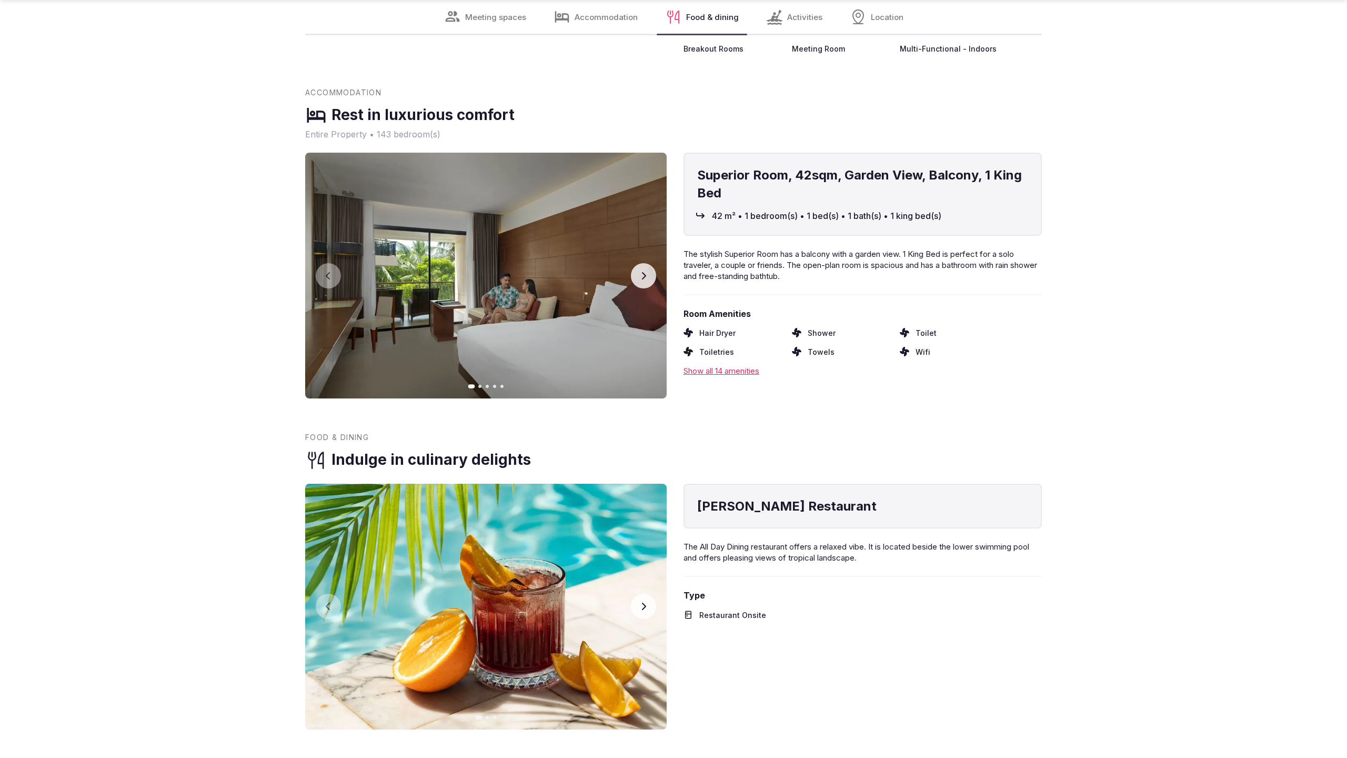
scroll to position [2140, 0]
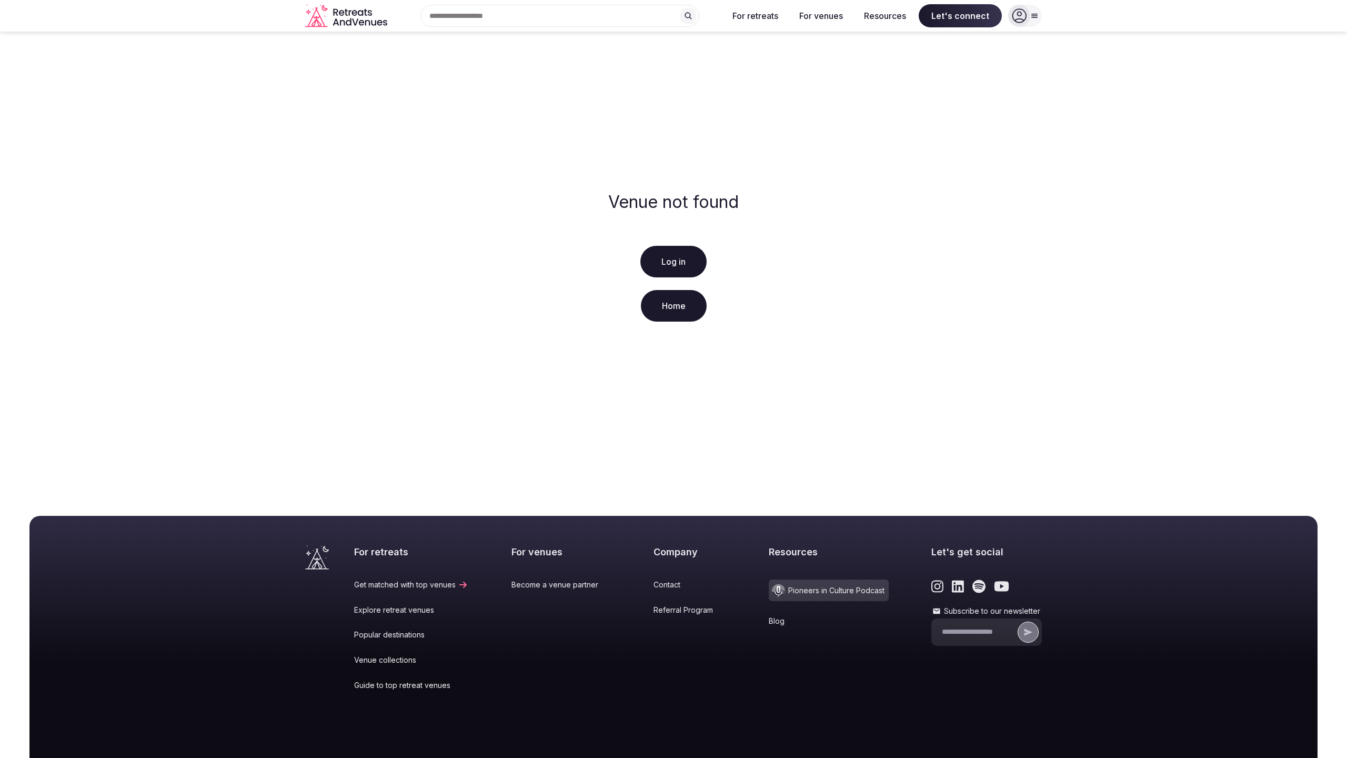
scroll to position [80, 0]
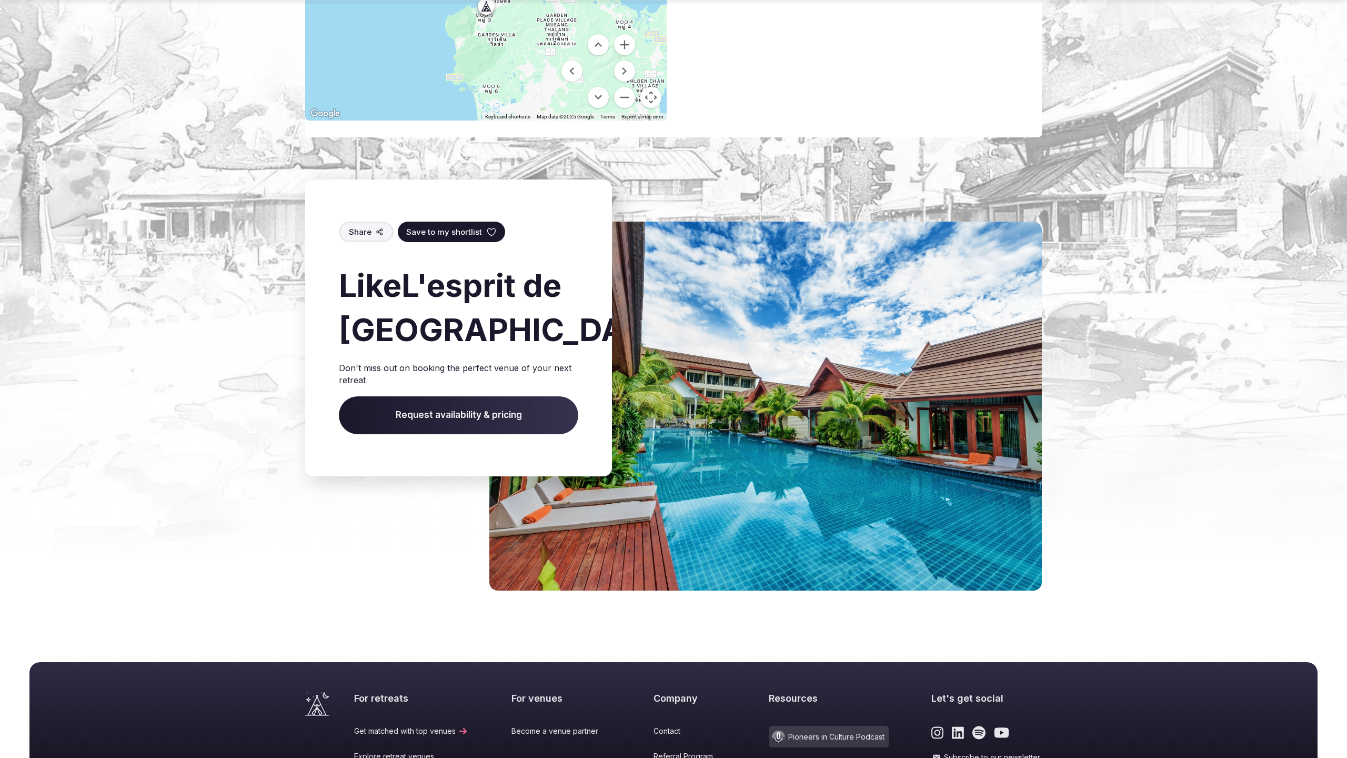
scroll to position [931, 0]
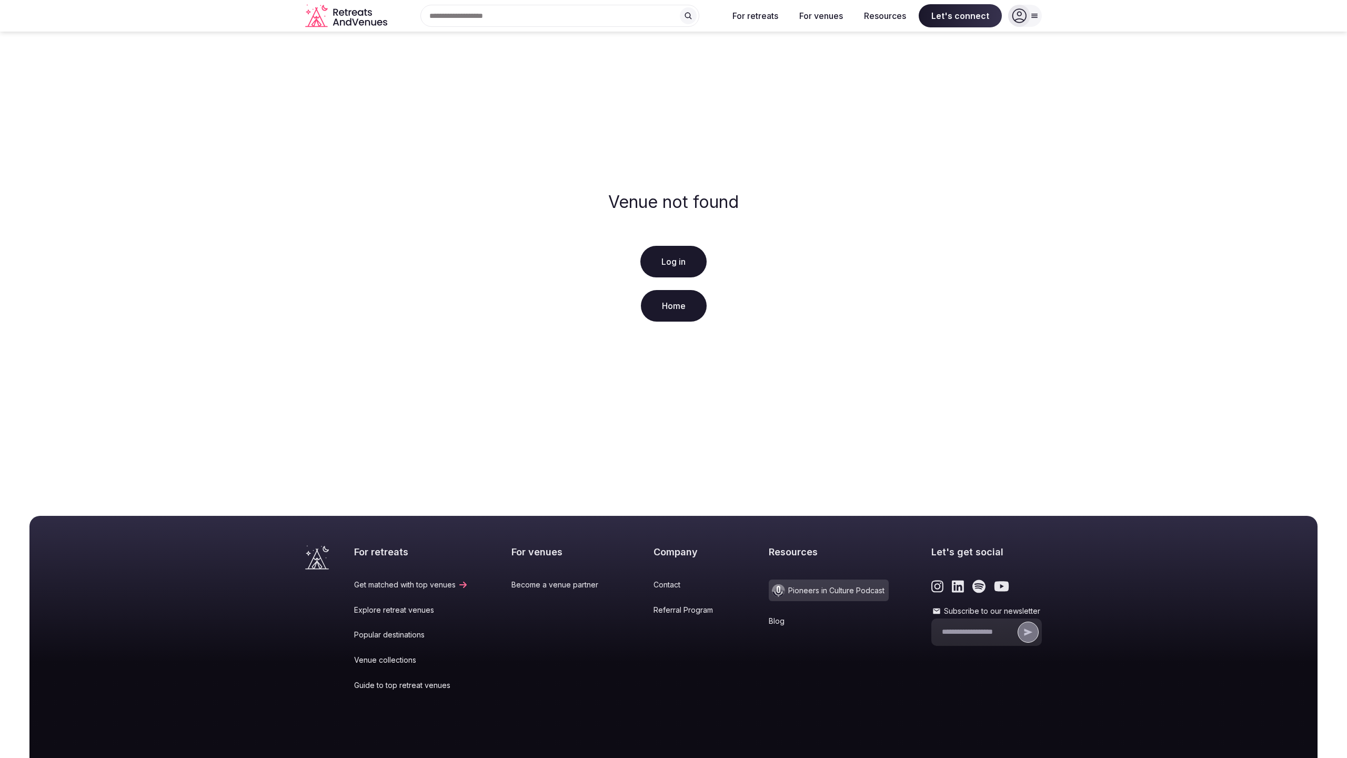
scroll to position [80, 0]
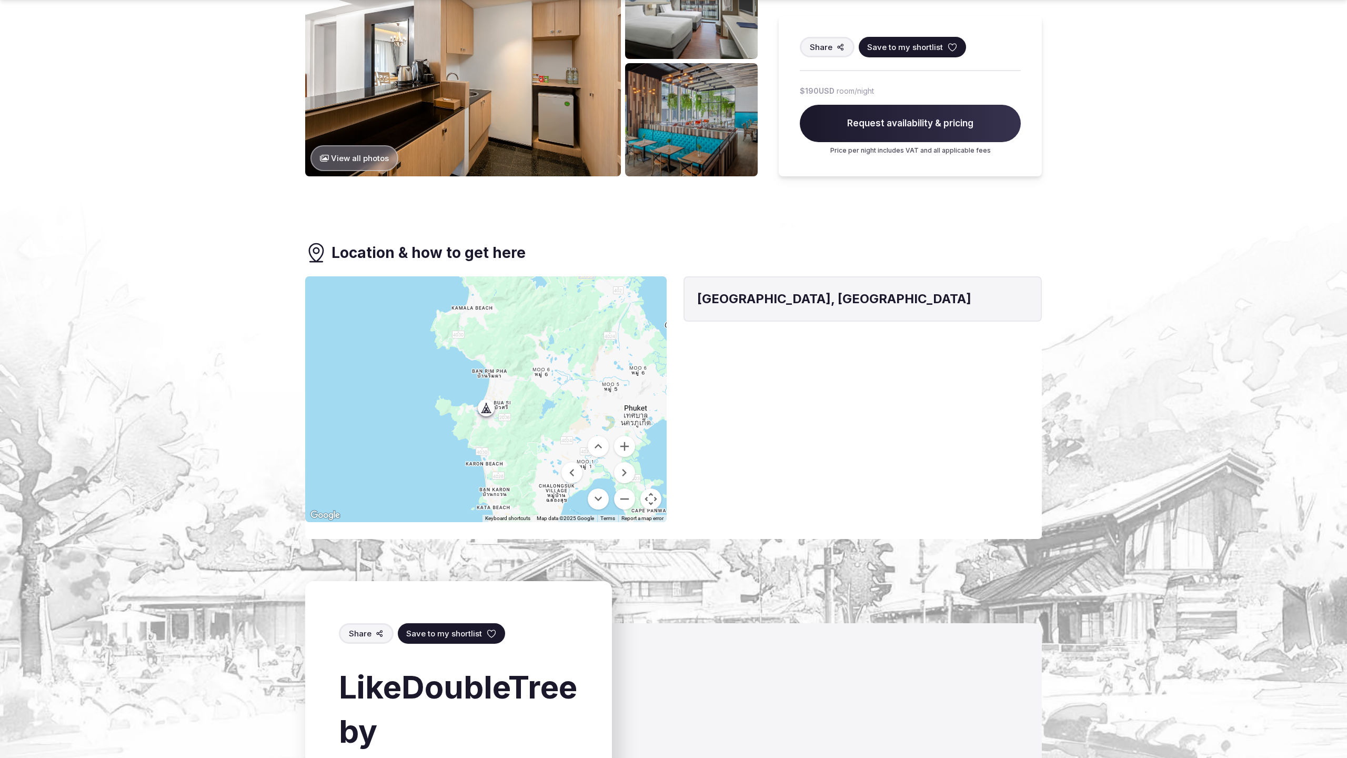
scroll to position [1428, 0]
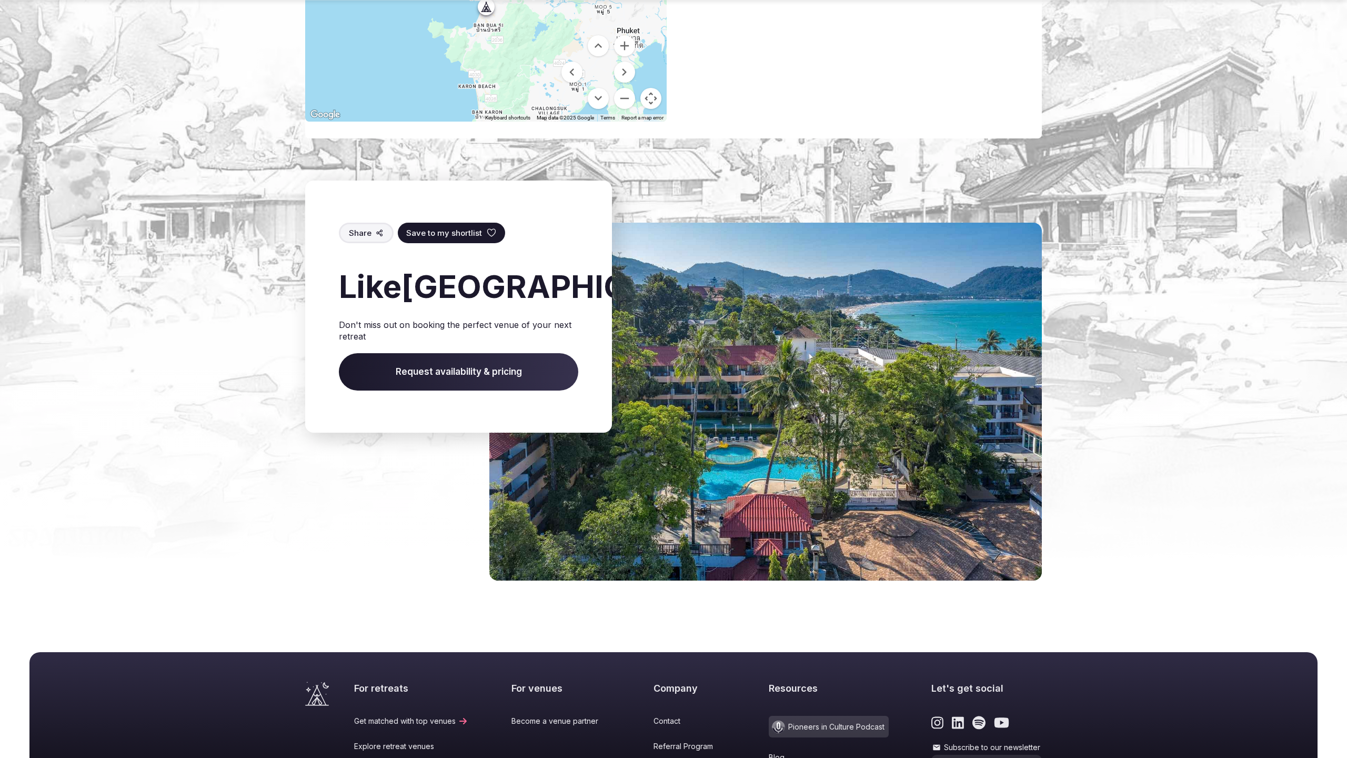
scroll to position [921, 0]
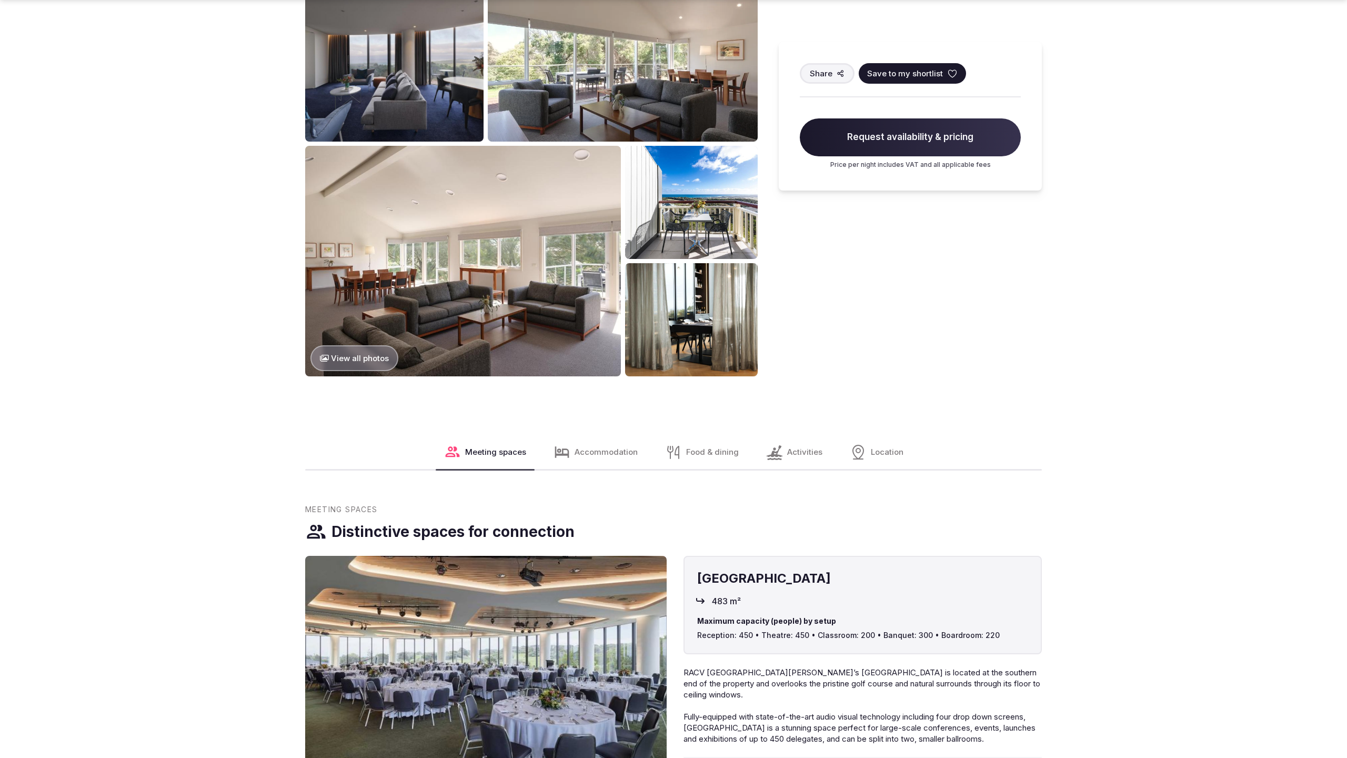
scroll to position [1439, 0]
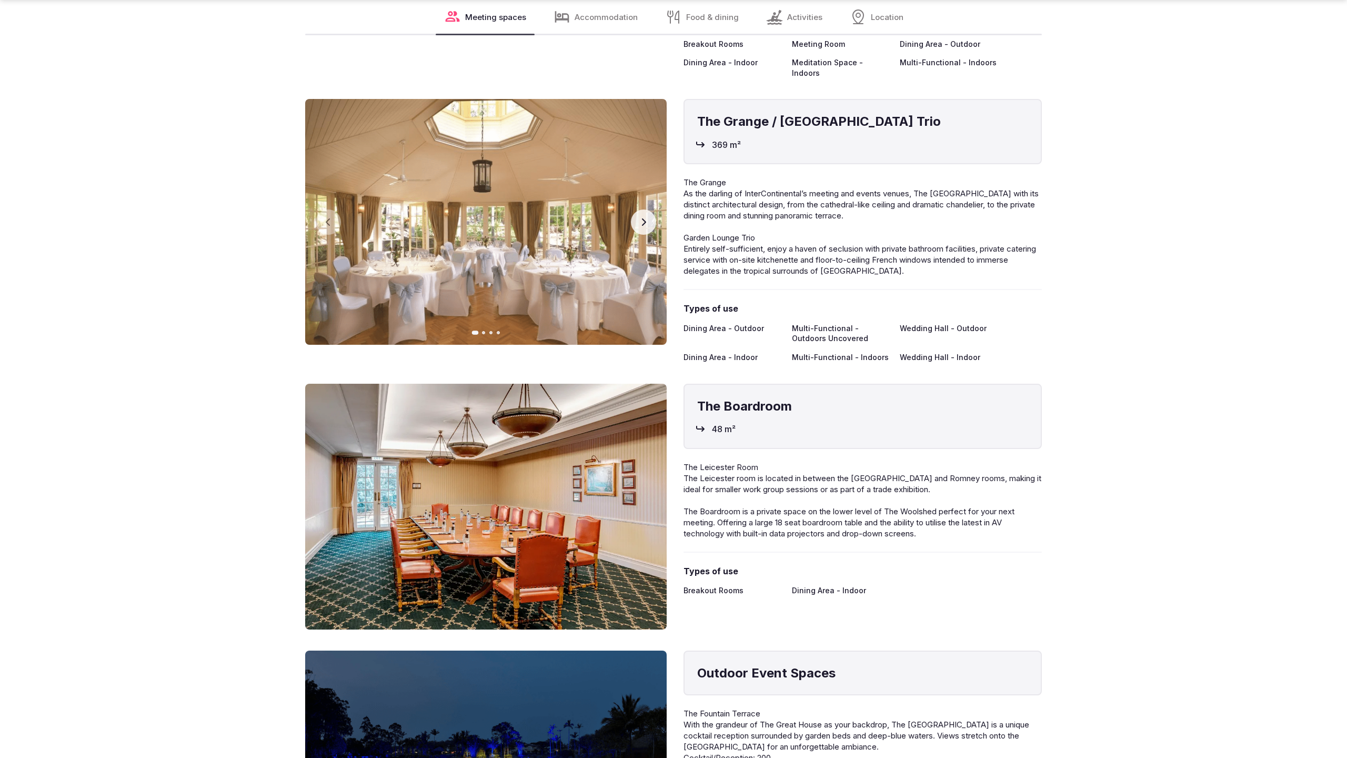
scroll to position [2840, 0]
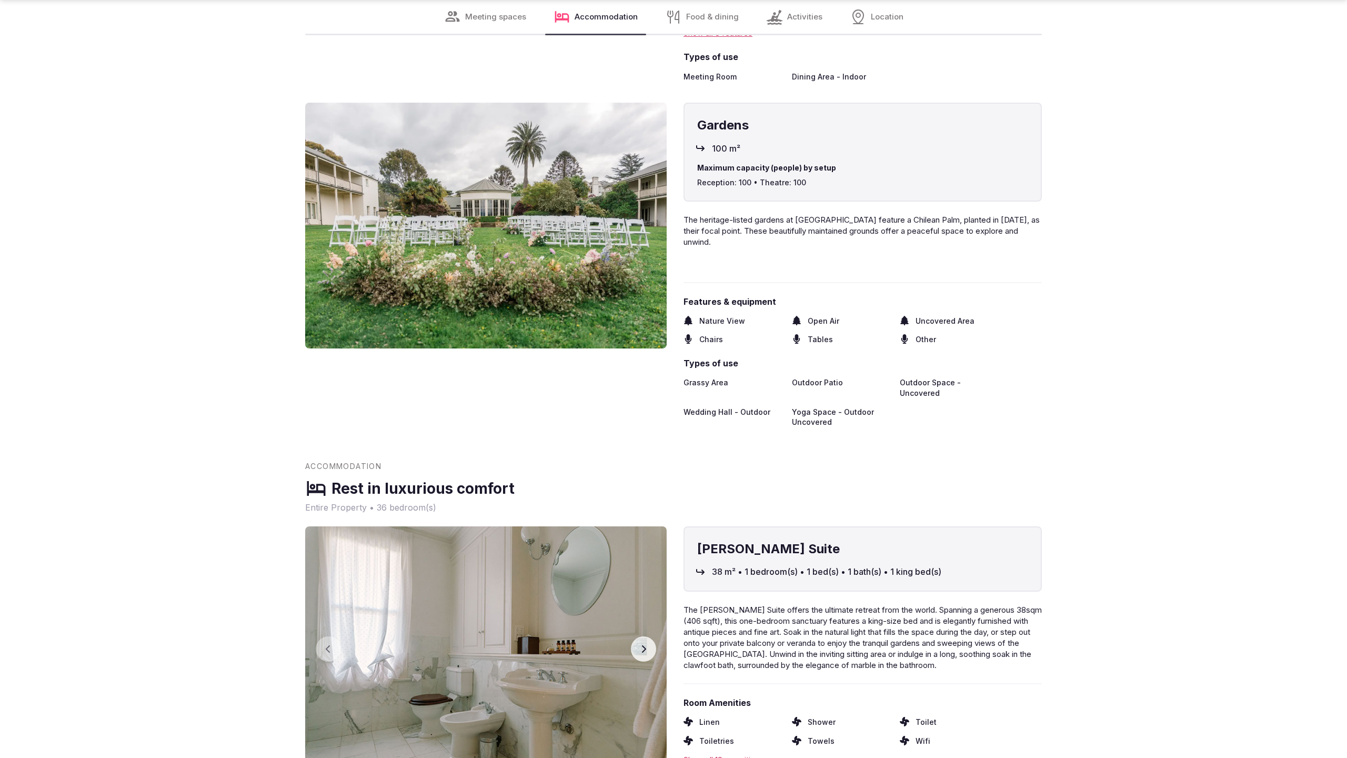
scroll to position [2839, 0]
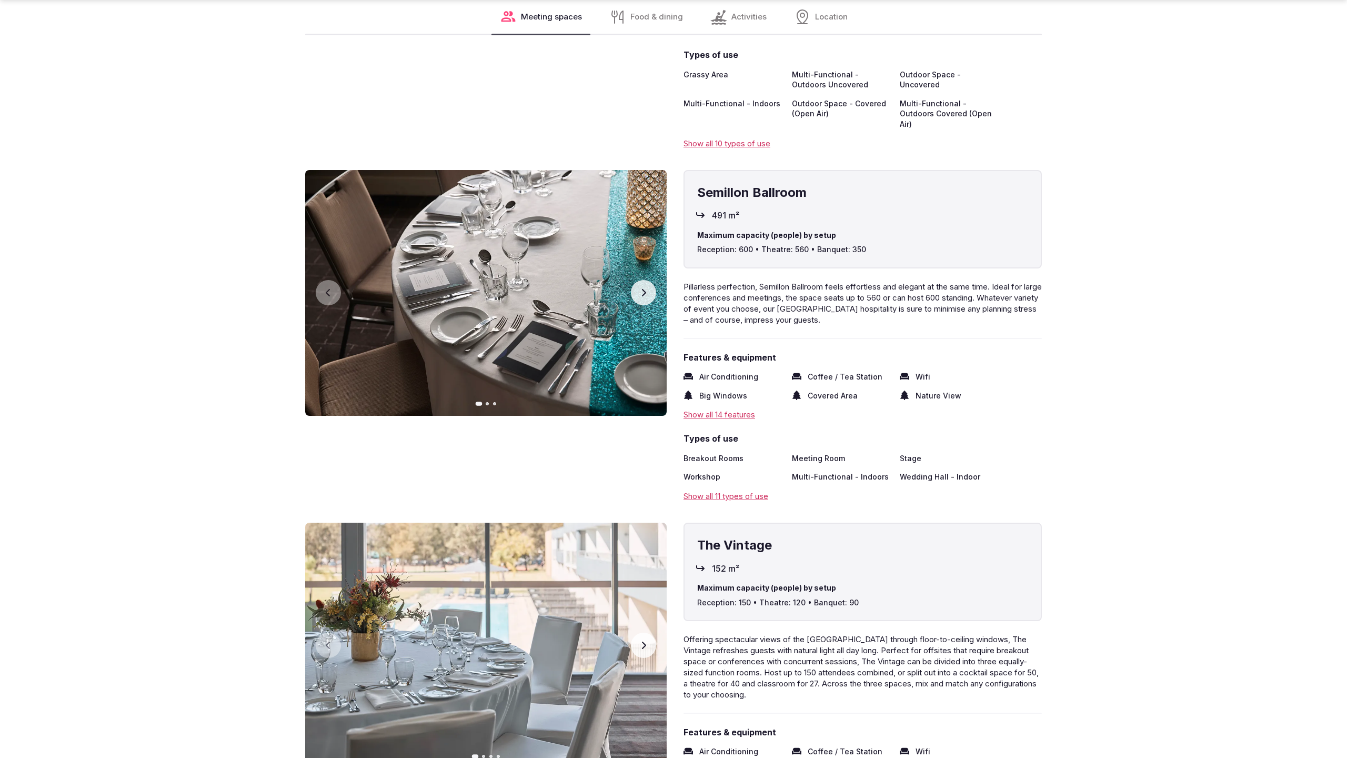
scroll to position [2104, 0]
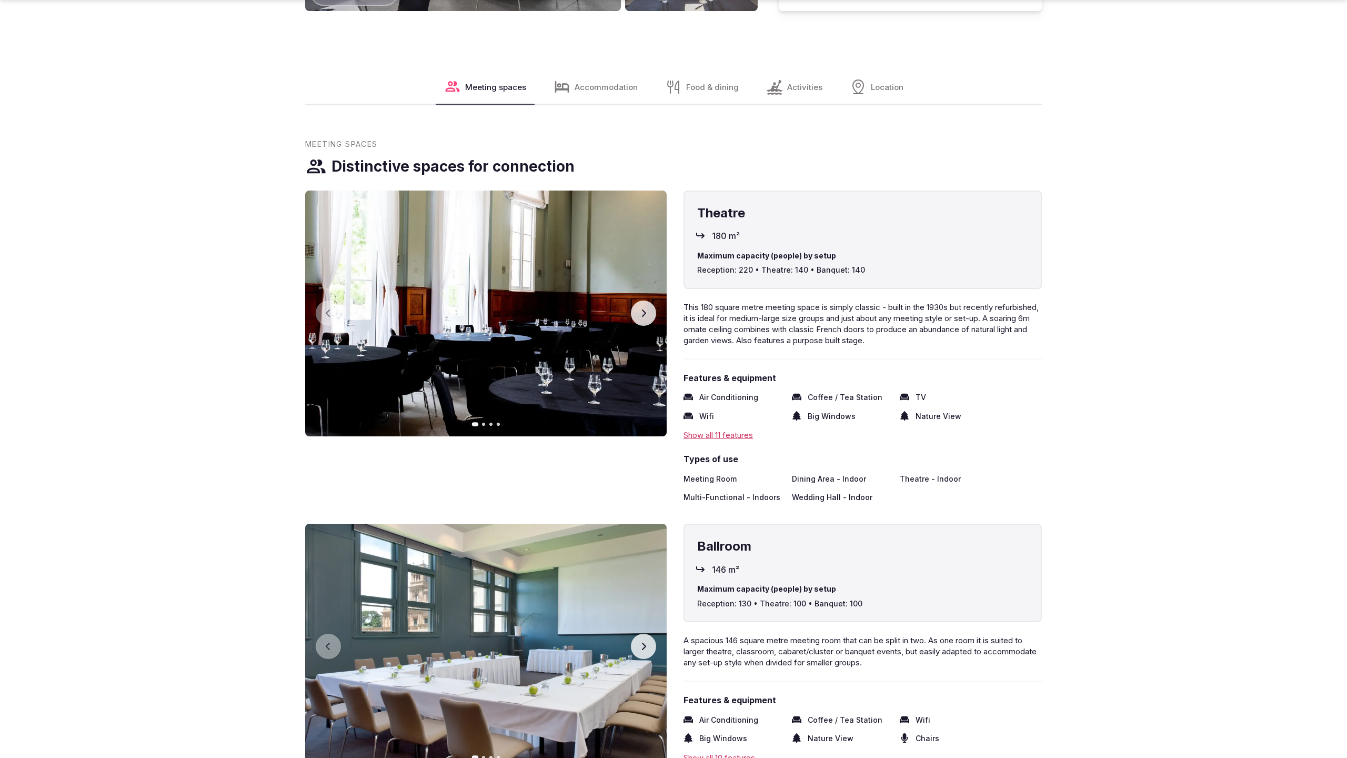
scroll to position [2175, 0]
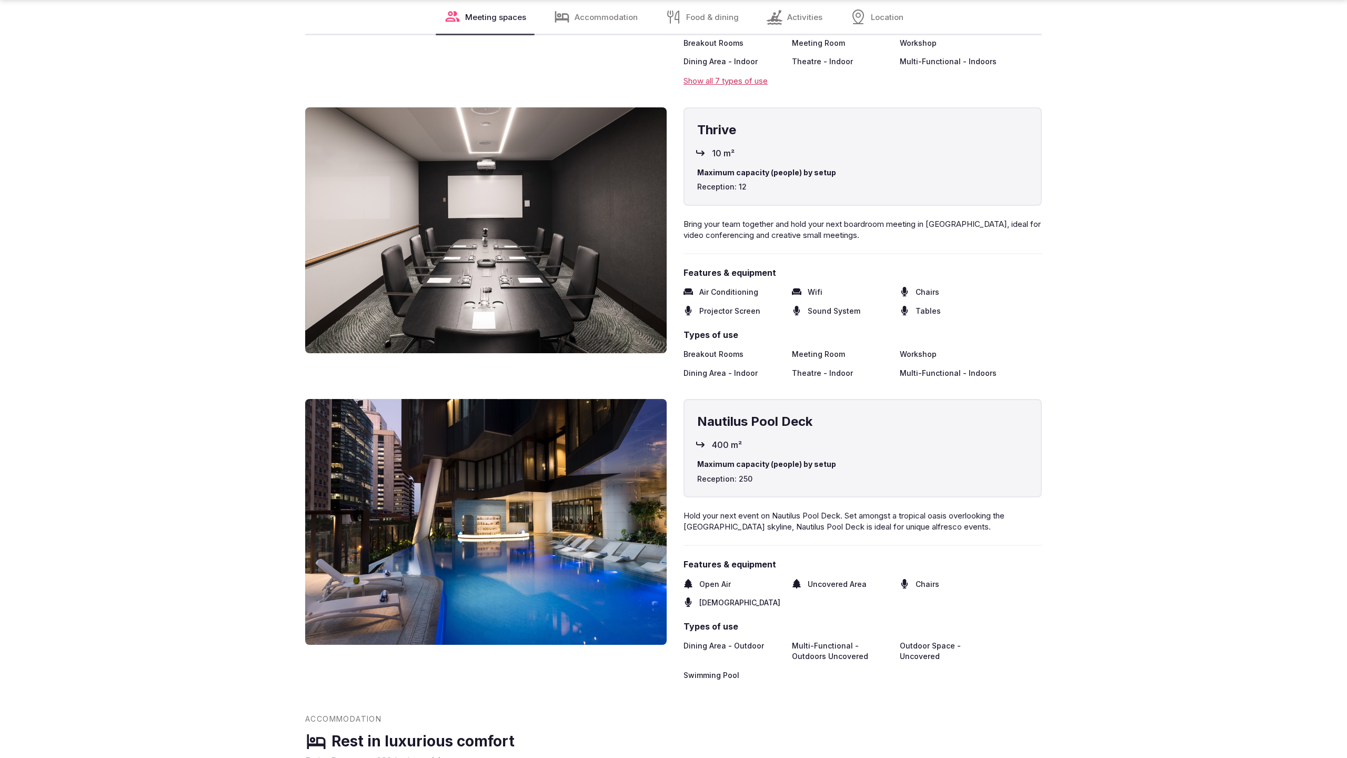
scroll to position [2840, 0]
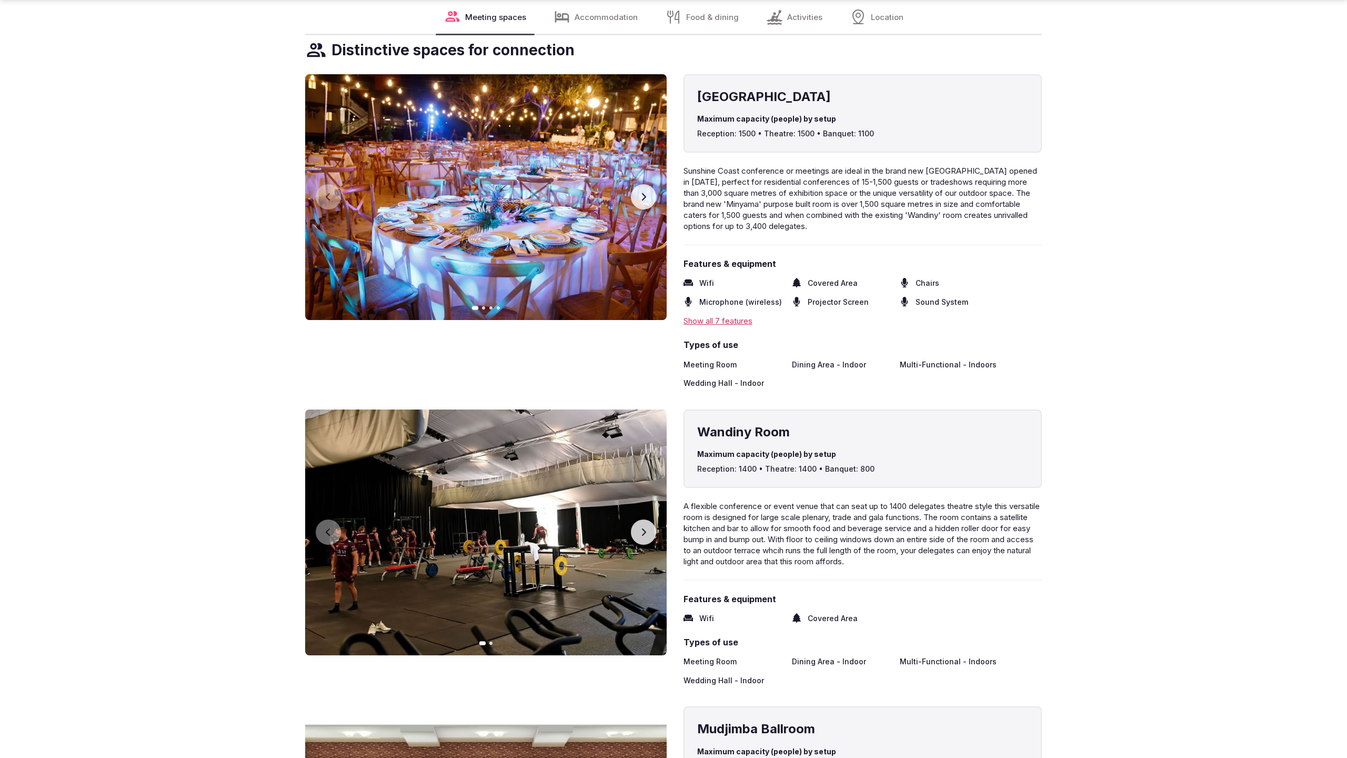
scroll to position [2140, 0]
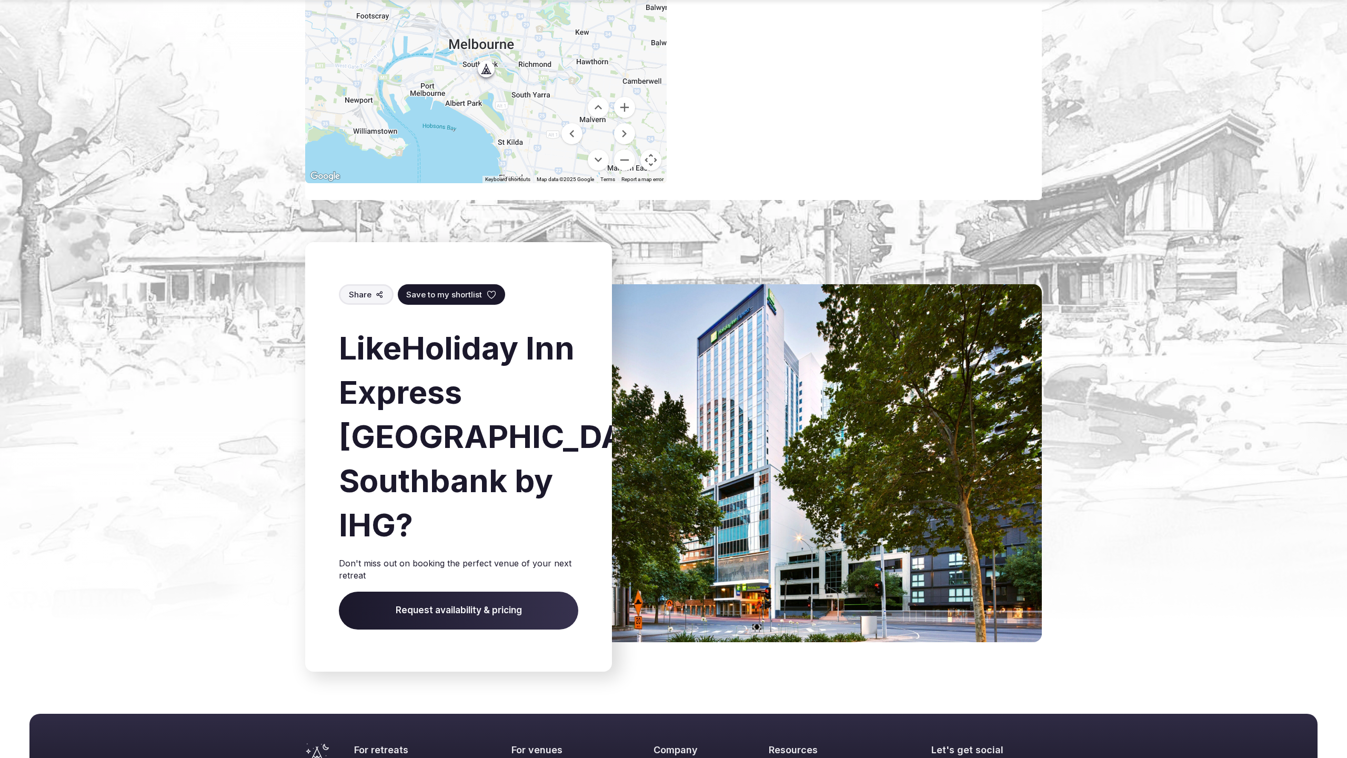
scroll to position [952, 0]
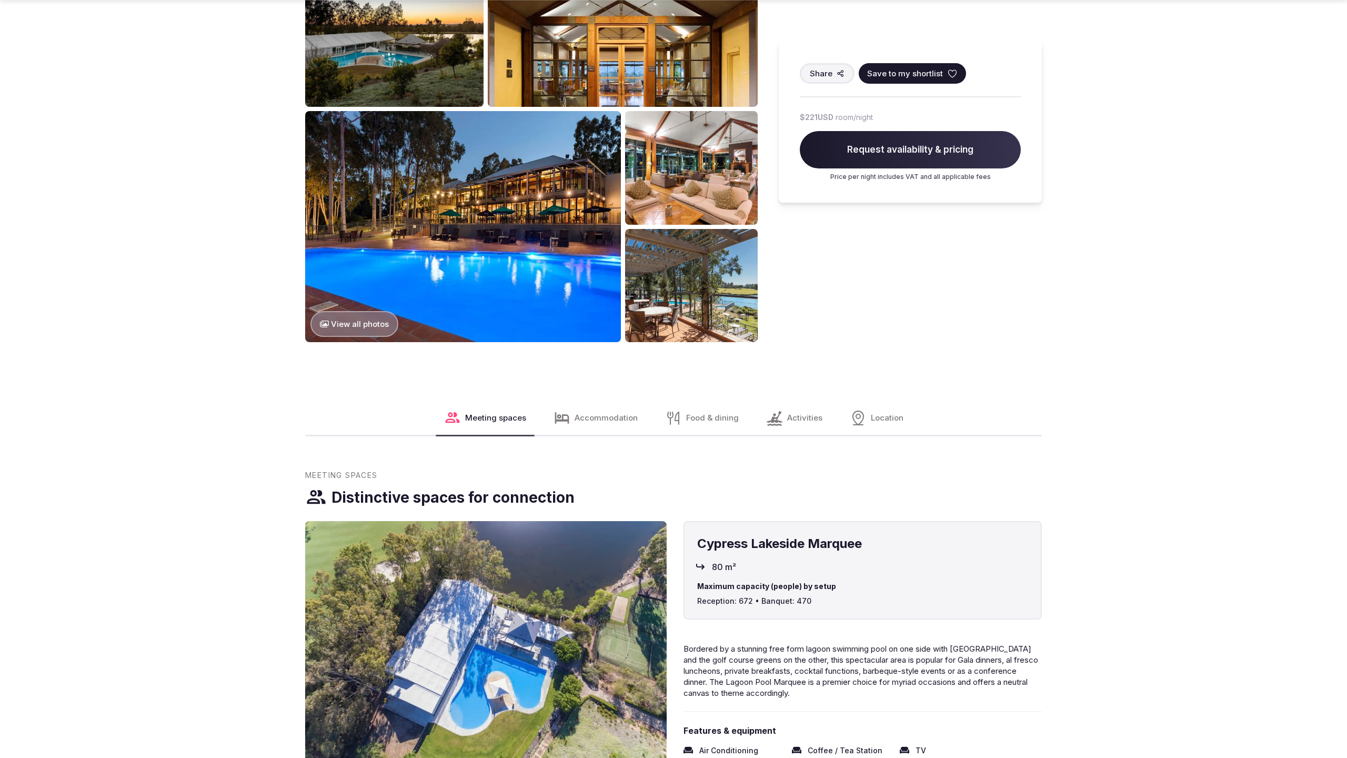
scroll to position [1439, 0]
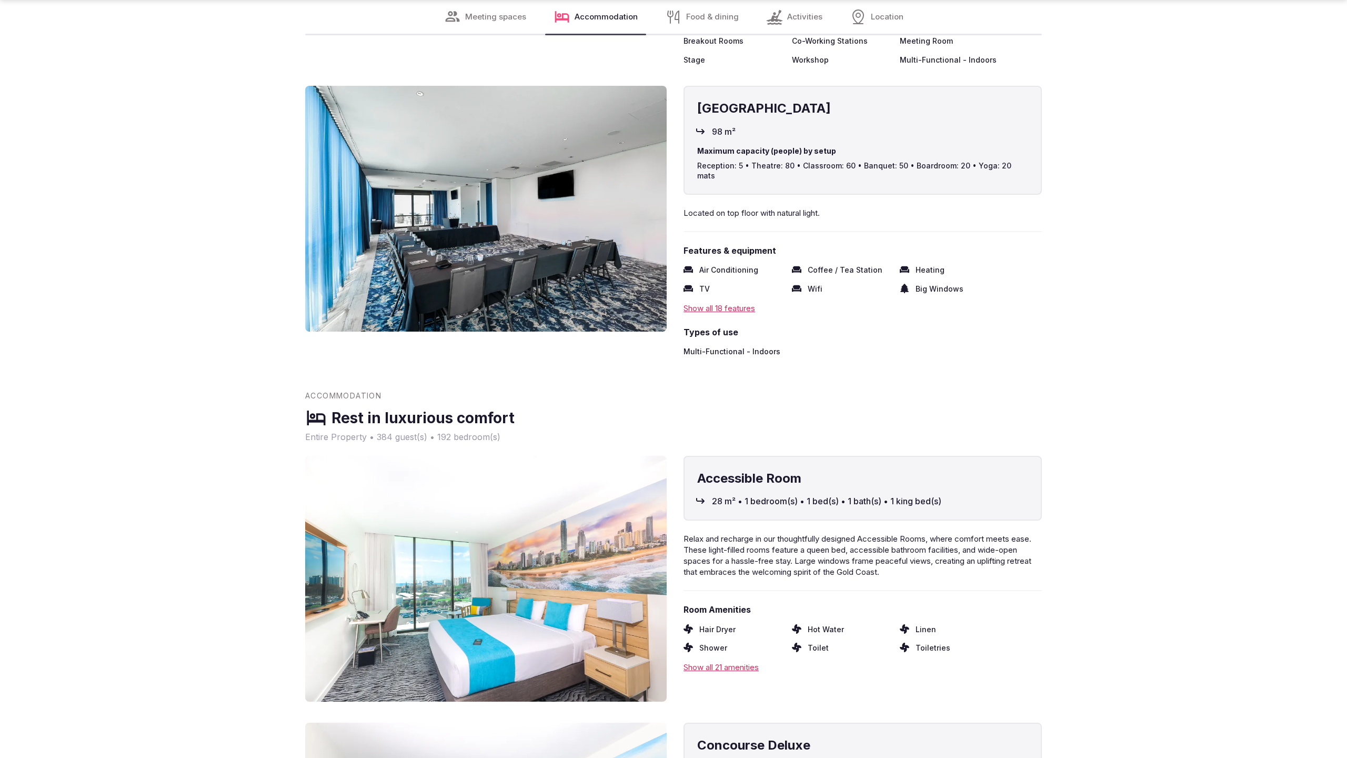
scroll to position [2840, 0]
